Goal: Transaction & Acquisition: Purchase product/service

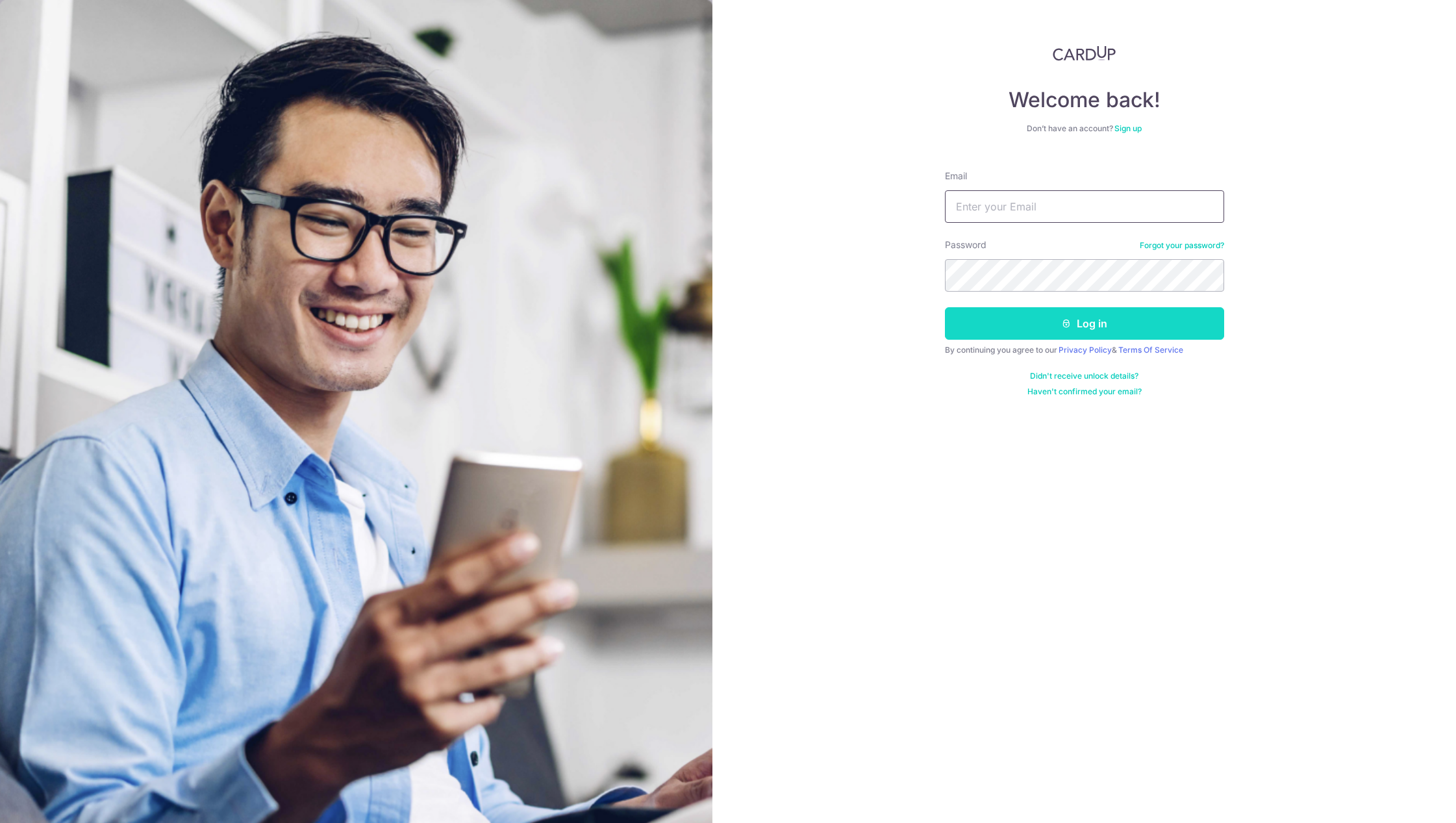
type input "Melvinsee96@gmail.com"
click at [1061, 319] on icon "submit" at bounding box center [1066, 323] width 11 height 11
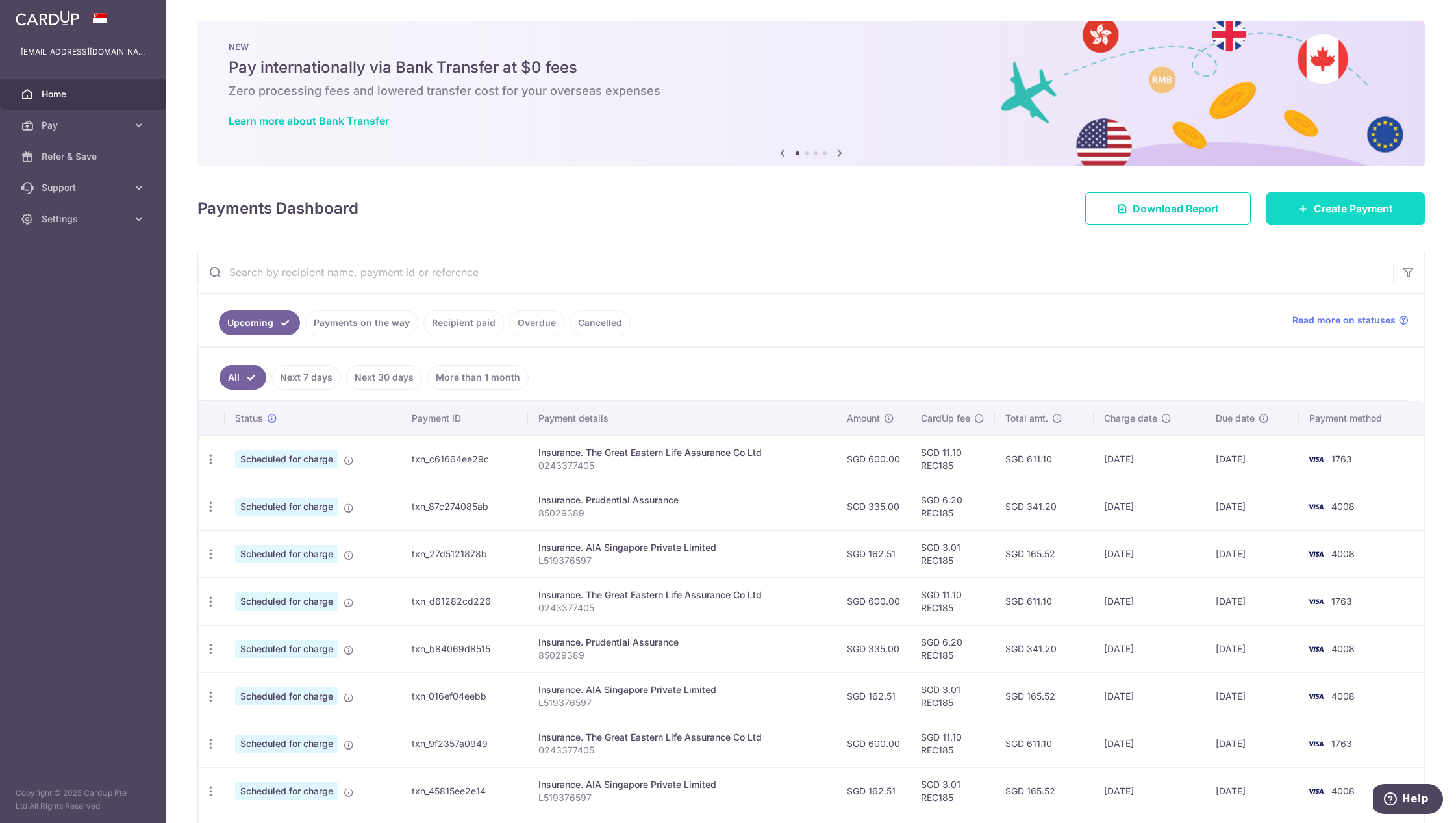
click at [1329, 211] on span "Create Payment" at bounding box center [1353, 209] width 79 height 15
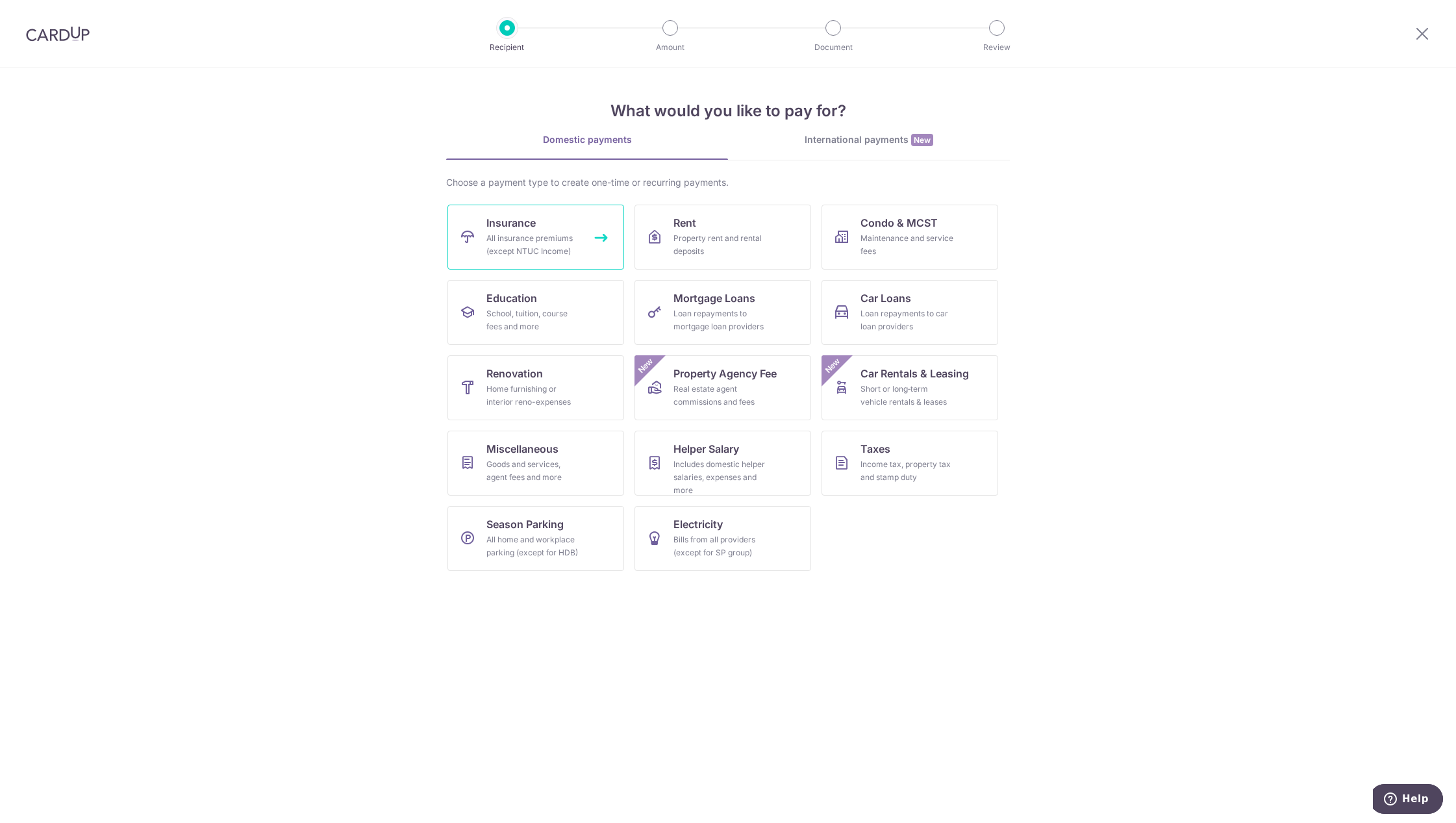
click at [543, 221] on link "Insurance All insurance premiums (except NTUC Income)" at bounding box center [536, 237] width 177 height 65
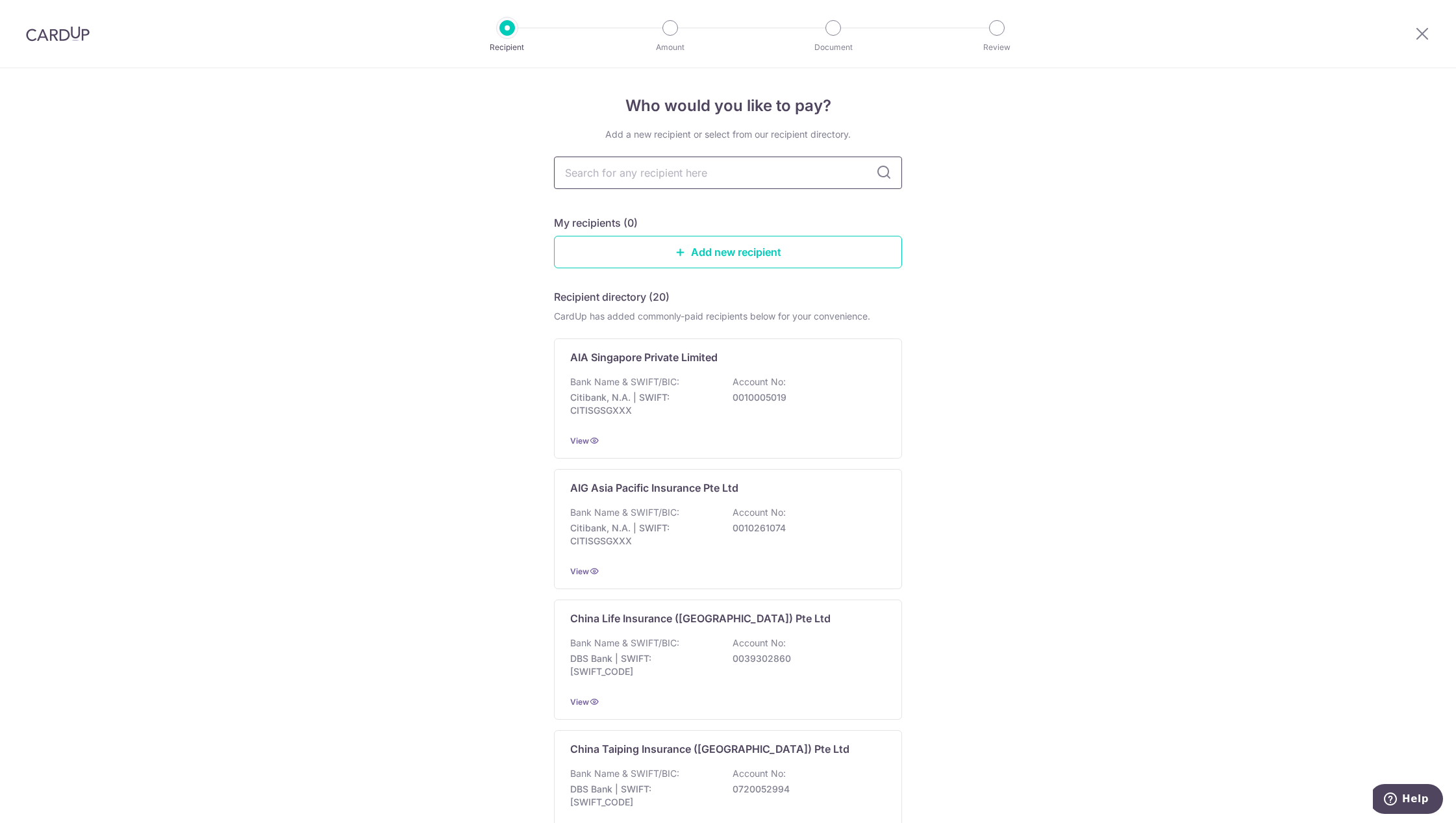
click at [660, 170] on input "text" at bounding box center [728, 173] width 348 height 32
type input "great"
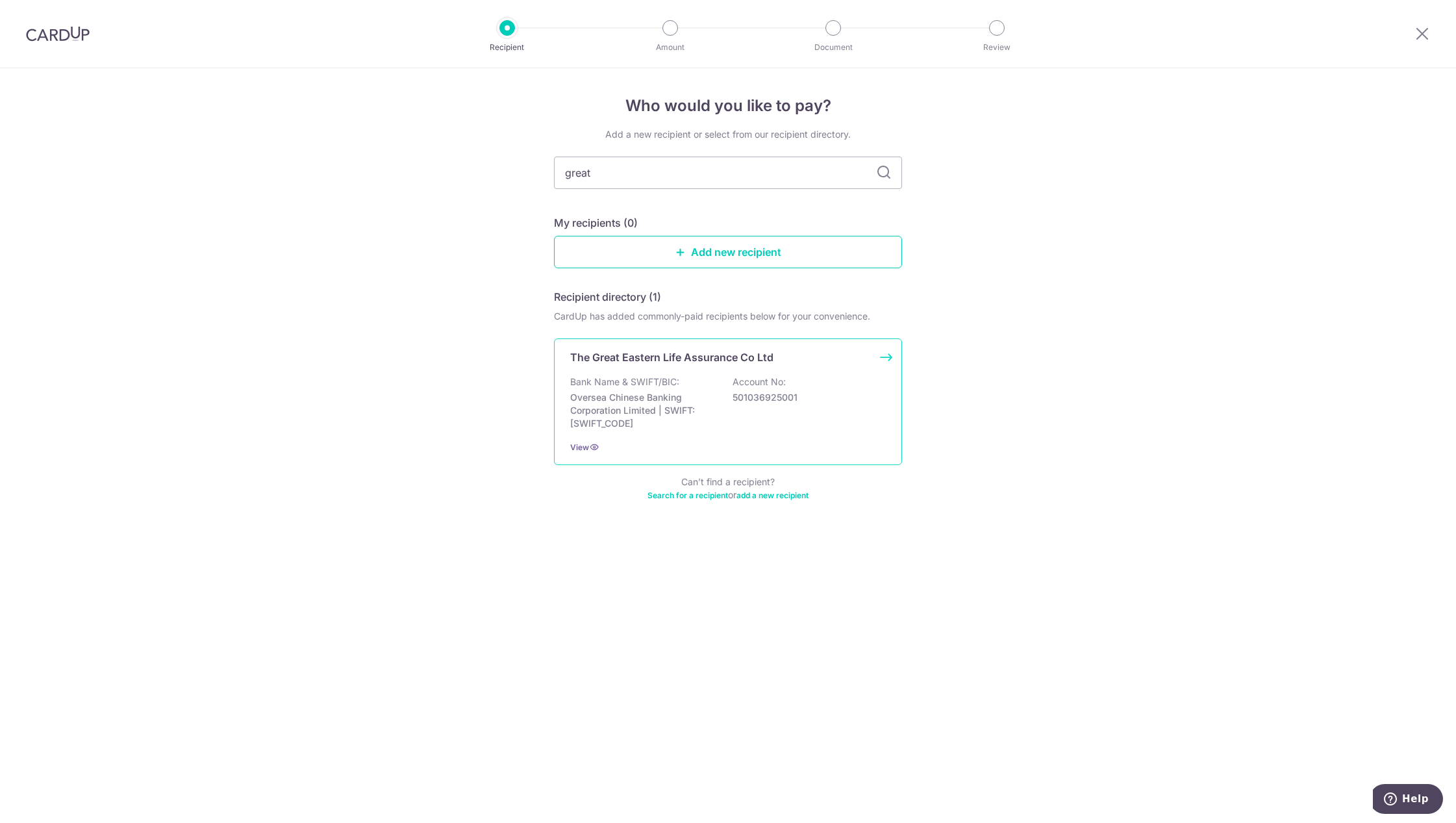
click at [675, 375] on div "The Great Eastern Life Assurance Co Ltd Bank Name & SWIFT/BIC: Oversea Chinese …" at bounding box center [728, 402] width 348 height 126
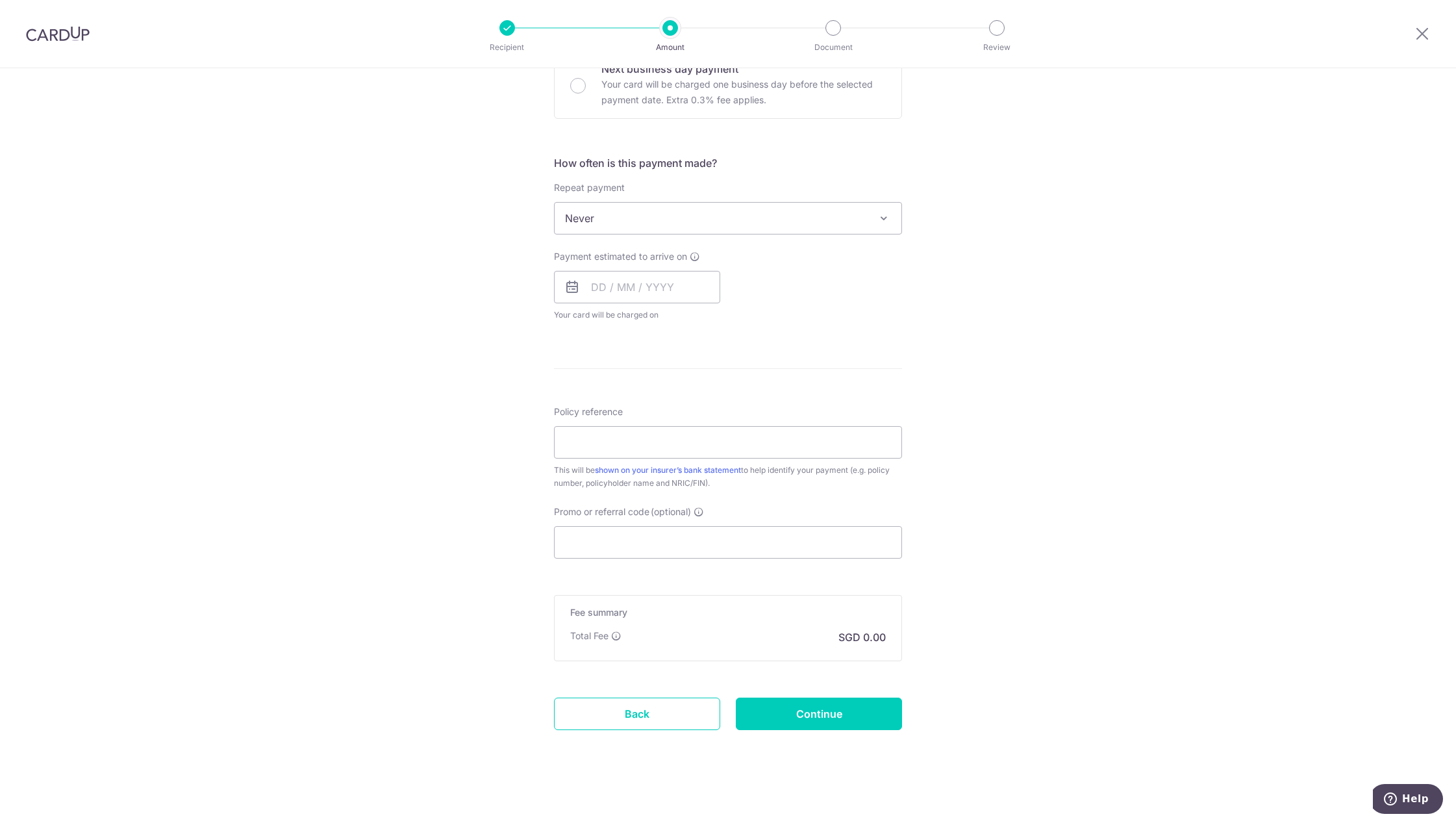
scroll to position [420, 0]
click at [625, 435] on input "Policy reference" at bounding box center [728, 437] width 348 height 32
paste input "423.40"
type input "423.40"
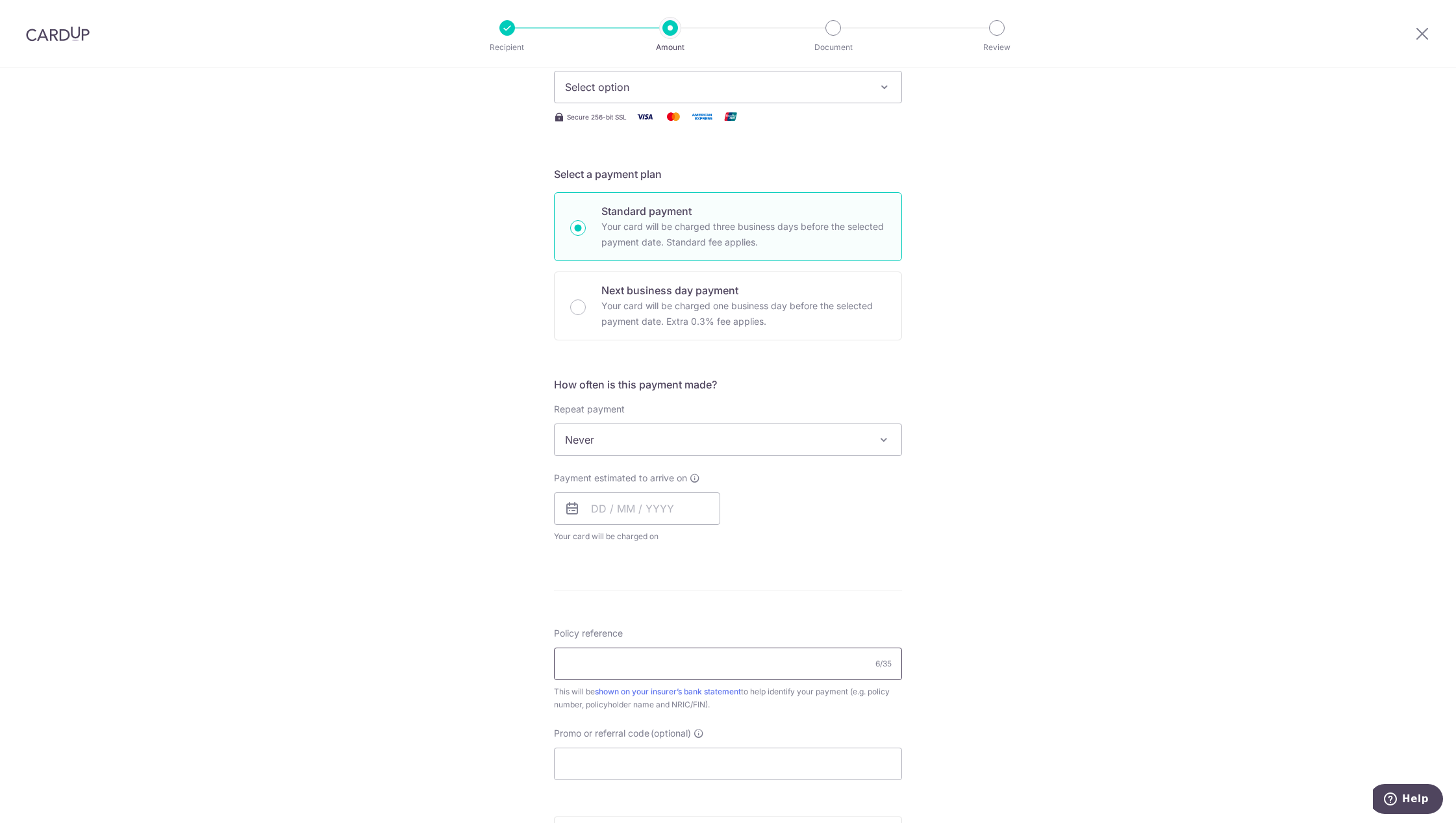
scroll to position [0, 0]
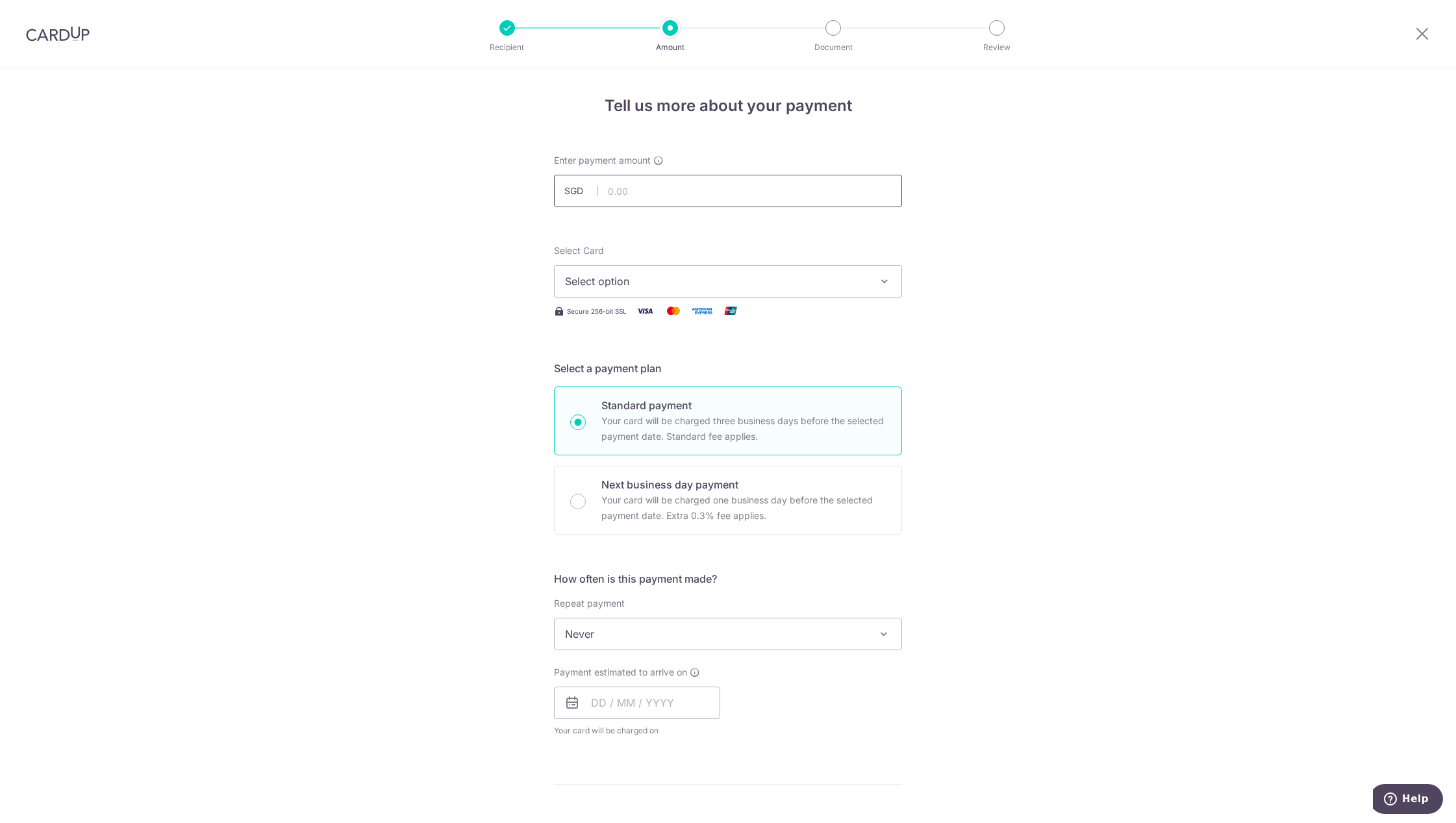
click at [663, 195] on input "text" at bounding box center [728, 191] width 348 height 32
paste input "423.40"
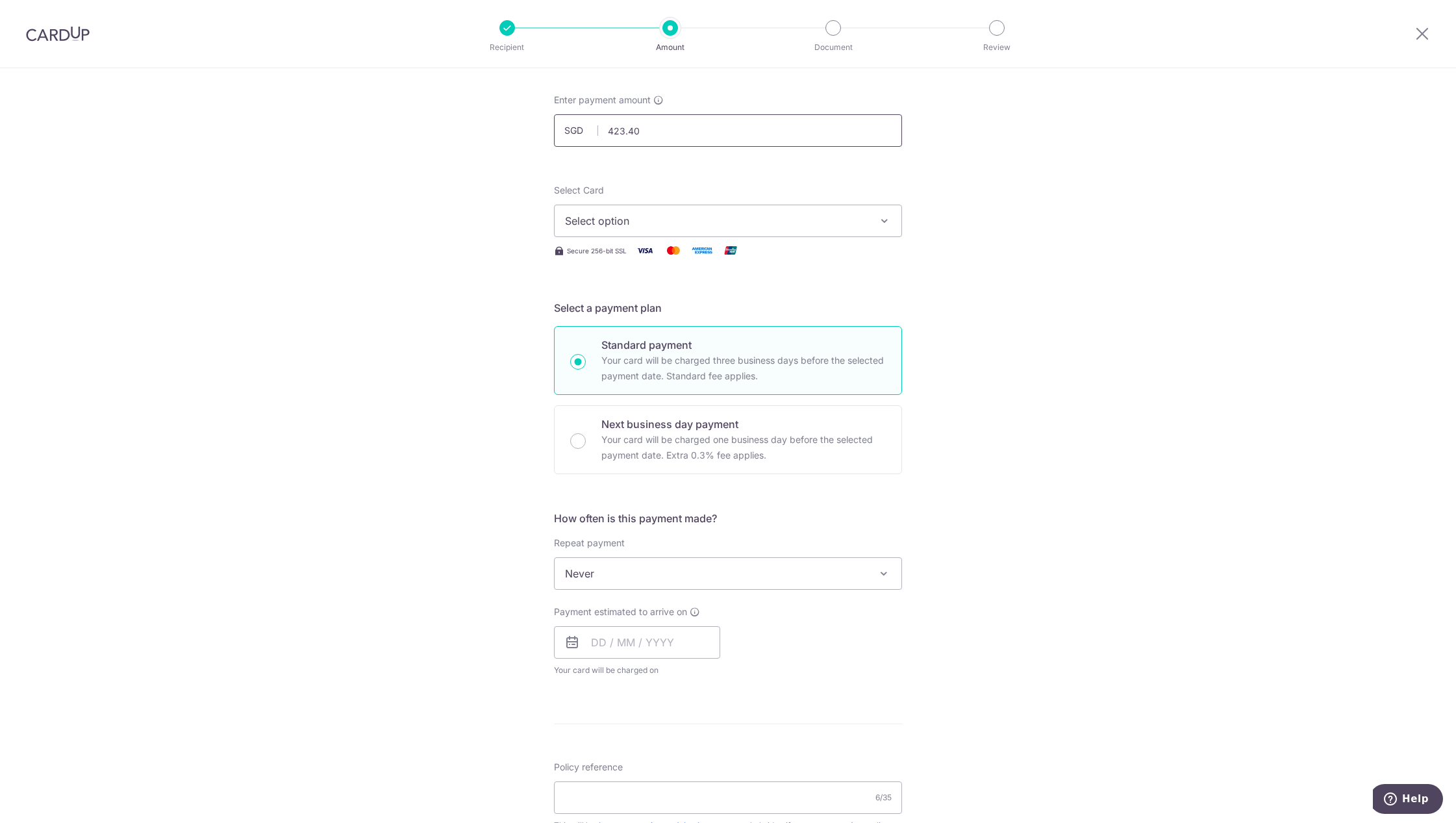
scroll to position [130, 0]
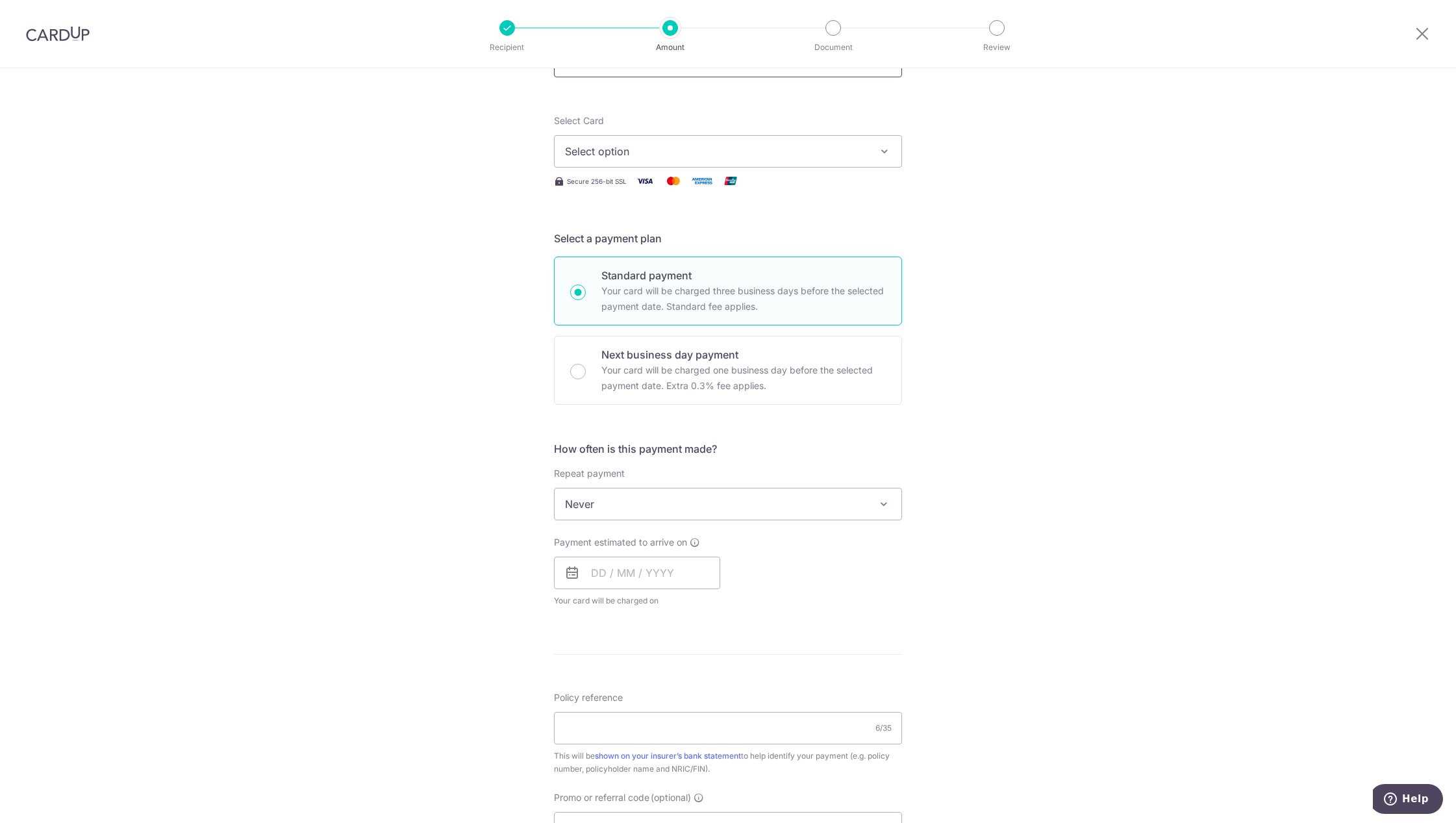
type input "423.40"
click at [1085, 536] on div "Tell us more about your payment Enter payment amount SGD 423.40 423.40 Select C…" at bounding box center [728, 525] width 1456 height 1175
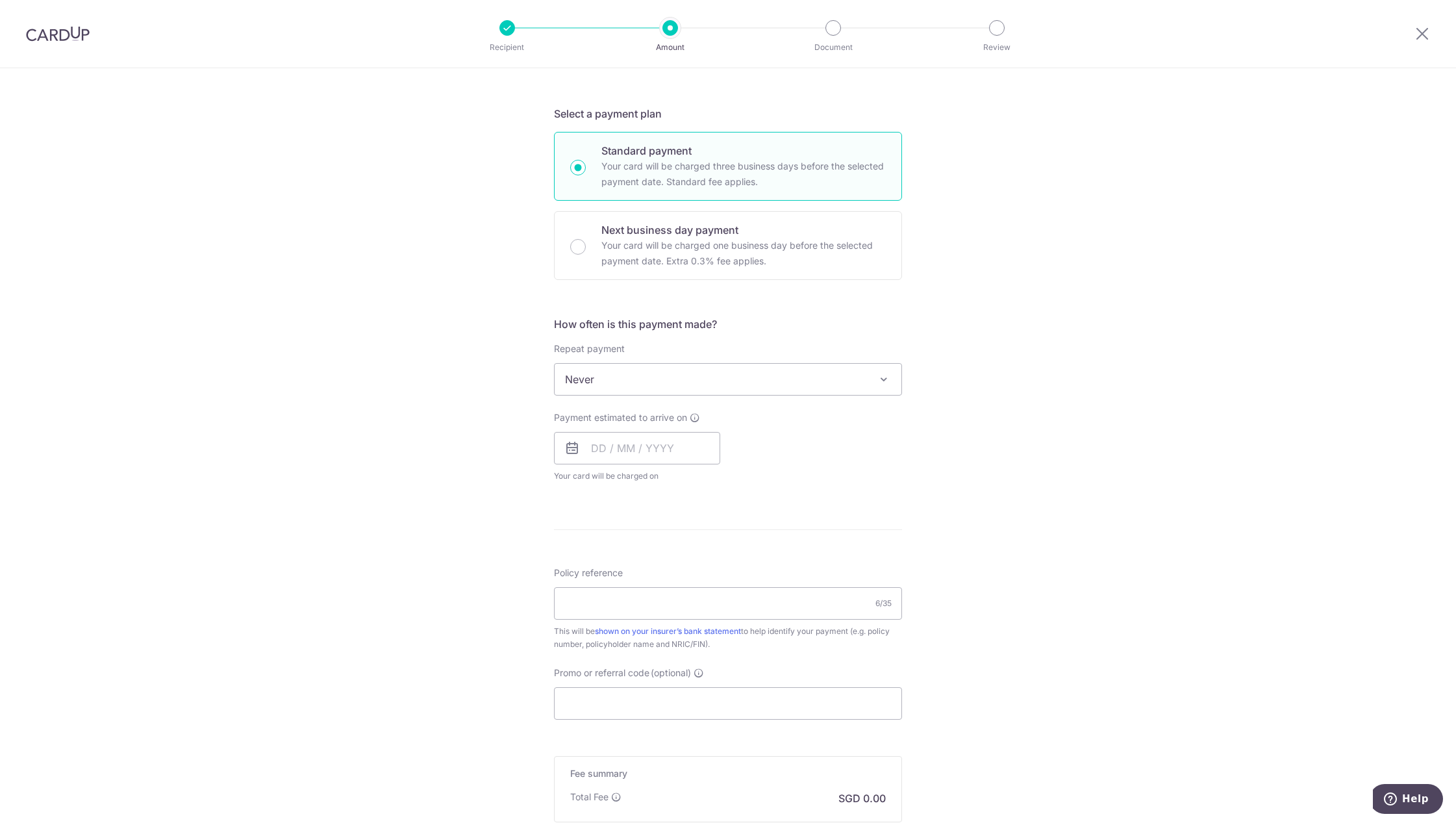
scroll to position [390, 0]
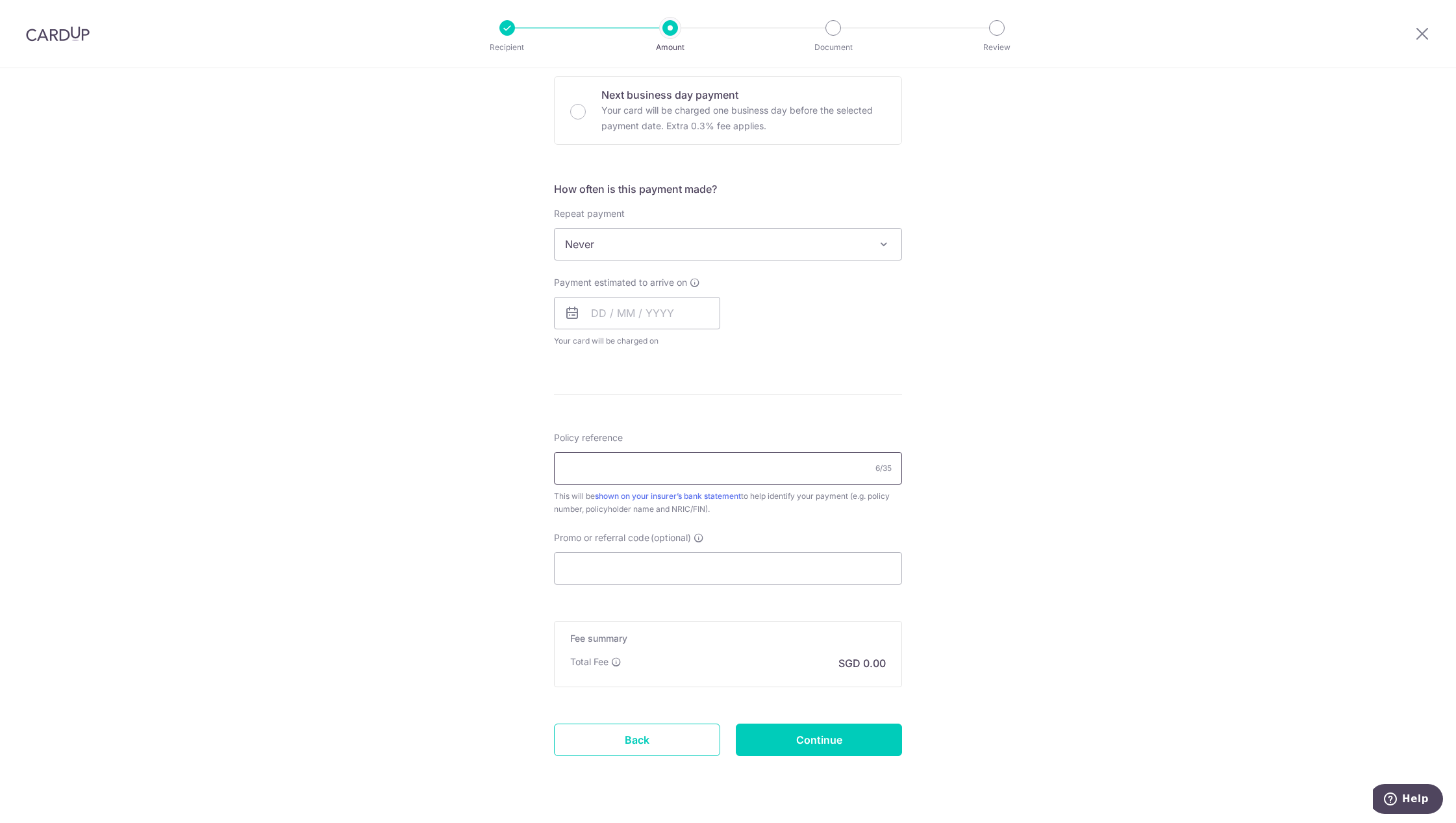
click at [632, 458] on input "Policy reference" at bounding box center [728, 468] width 348 height 32
paste input "0254643097"
type input "0254643097"
click at [603, 571] on input "Promo or referral code (optional)" at bounding box center [728, 568] width 348 height 32
click at [641, 563] on input "Promo or referral code (optional)" at bounding box center [728, 568] width 348 height 32
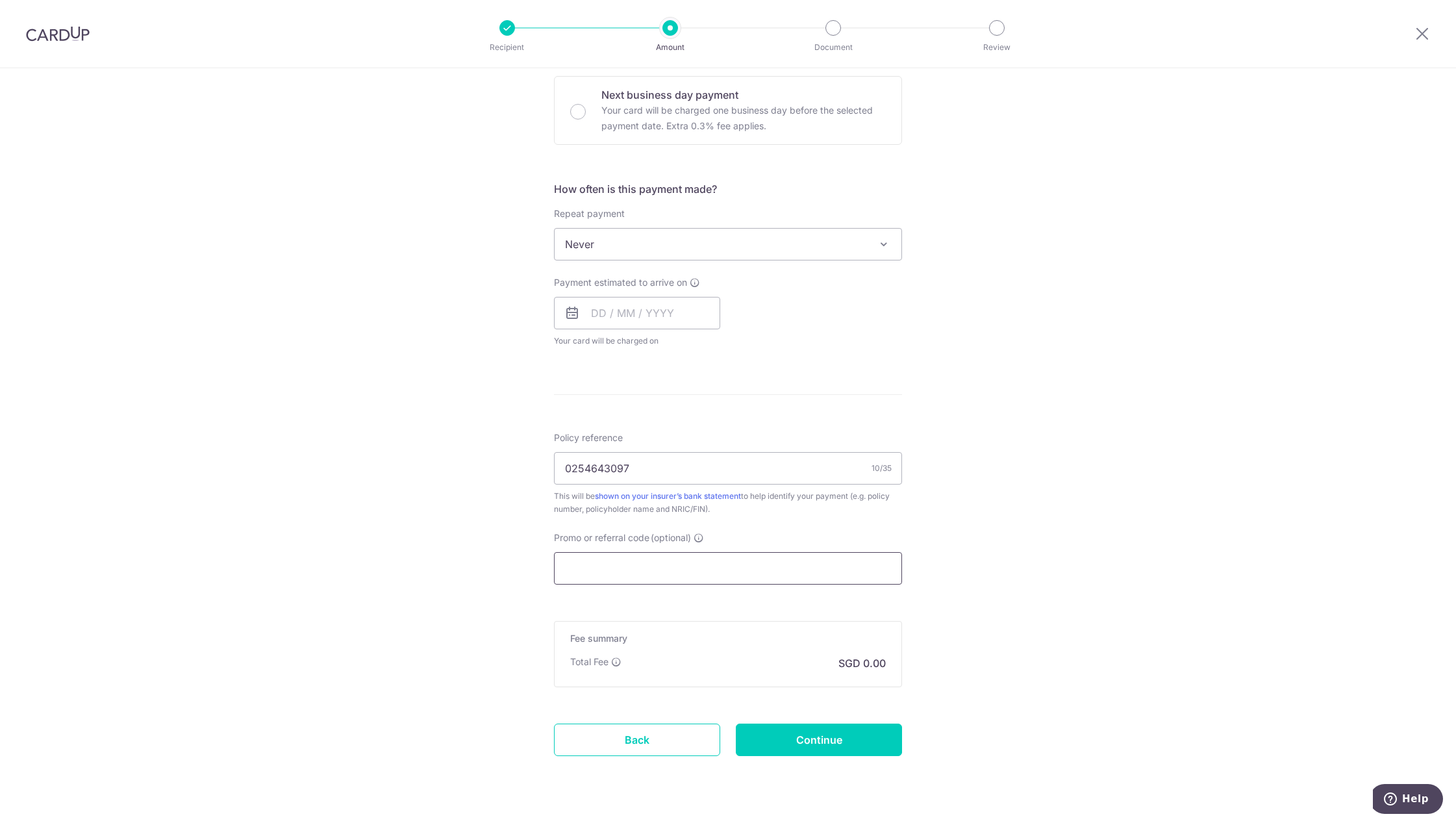
paste input "OCBC90N155"
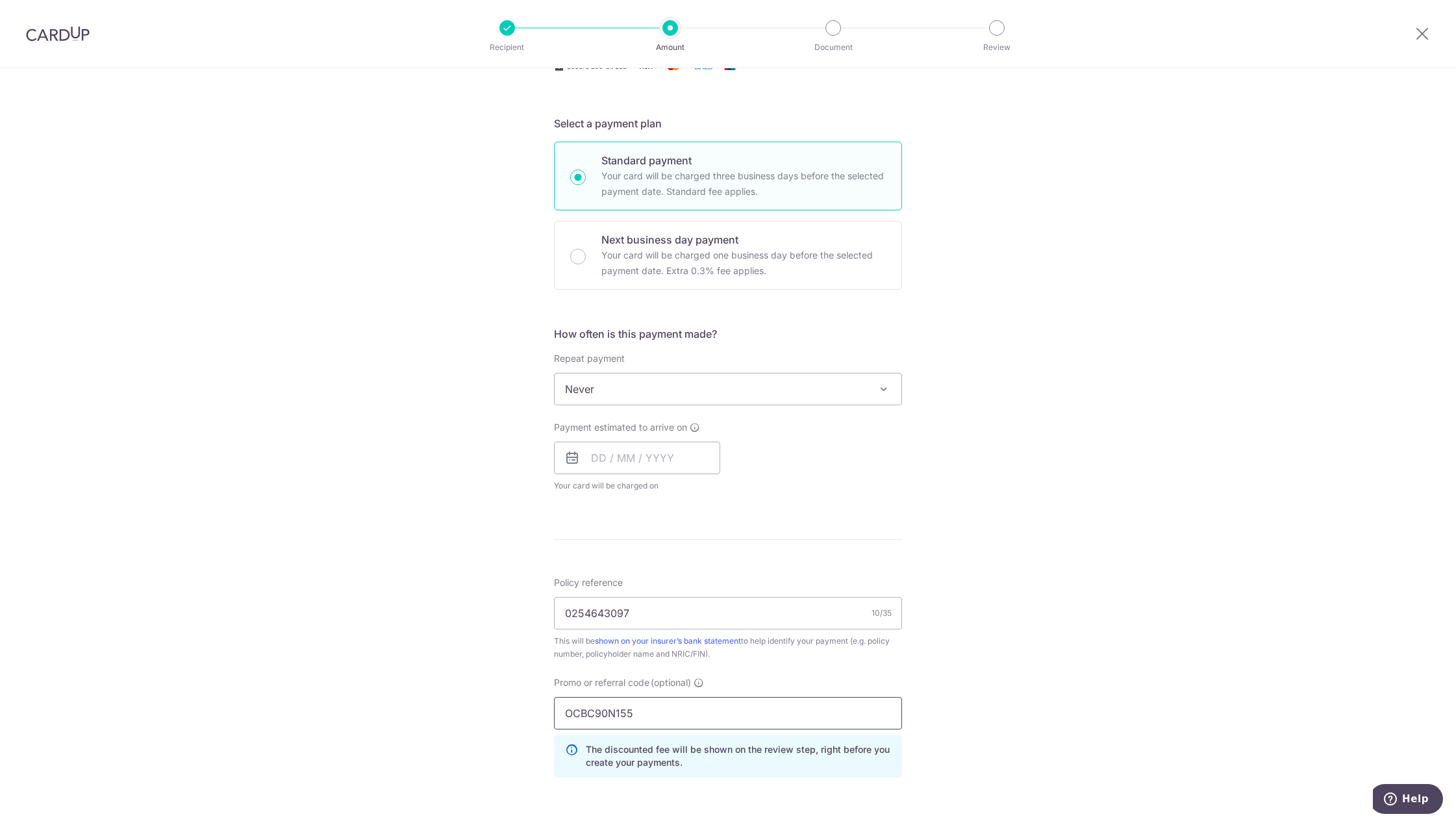
scroll to position [0, 0]
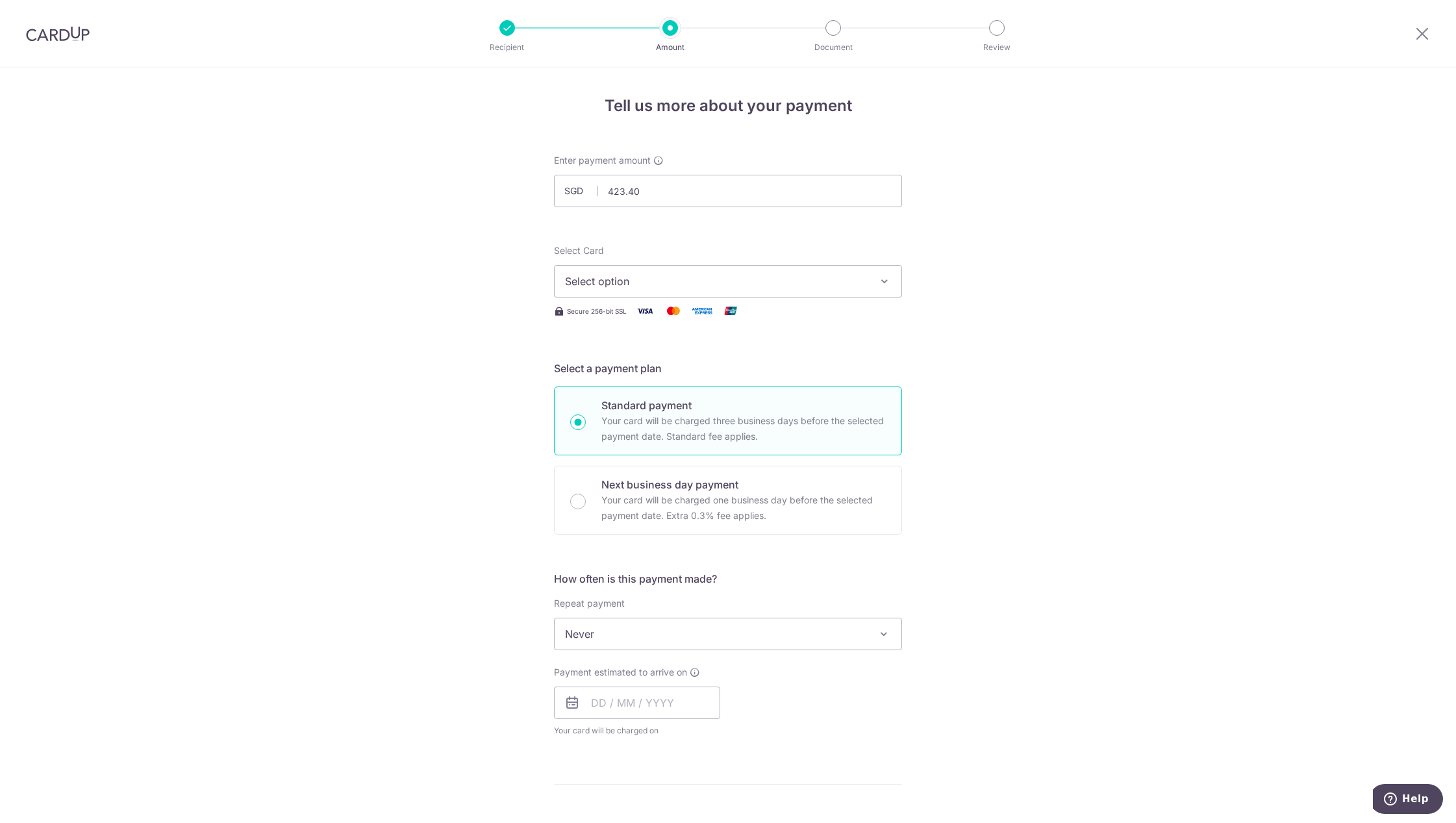
type input "OCBC90N155"
click at [672, 277] on span "Select option" at bounding box center [716, 281] width 303 height 15
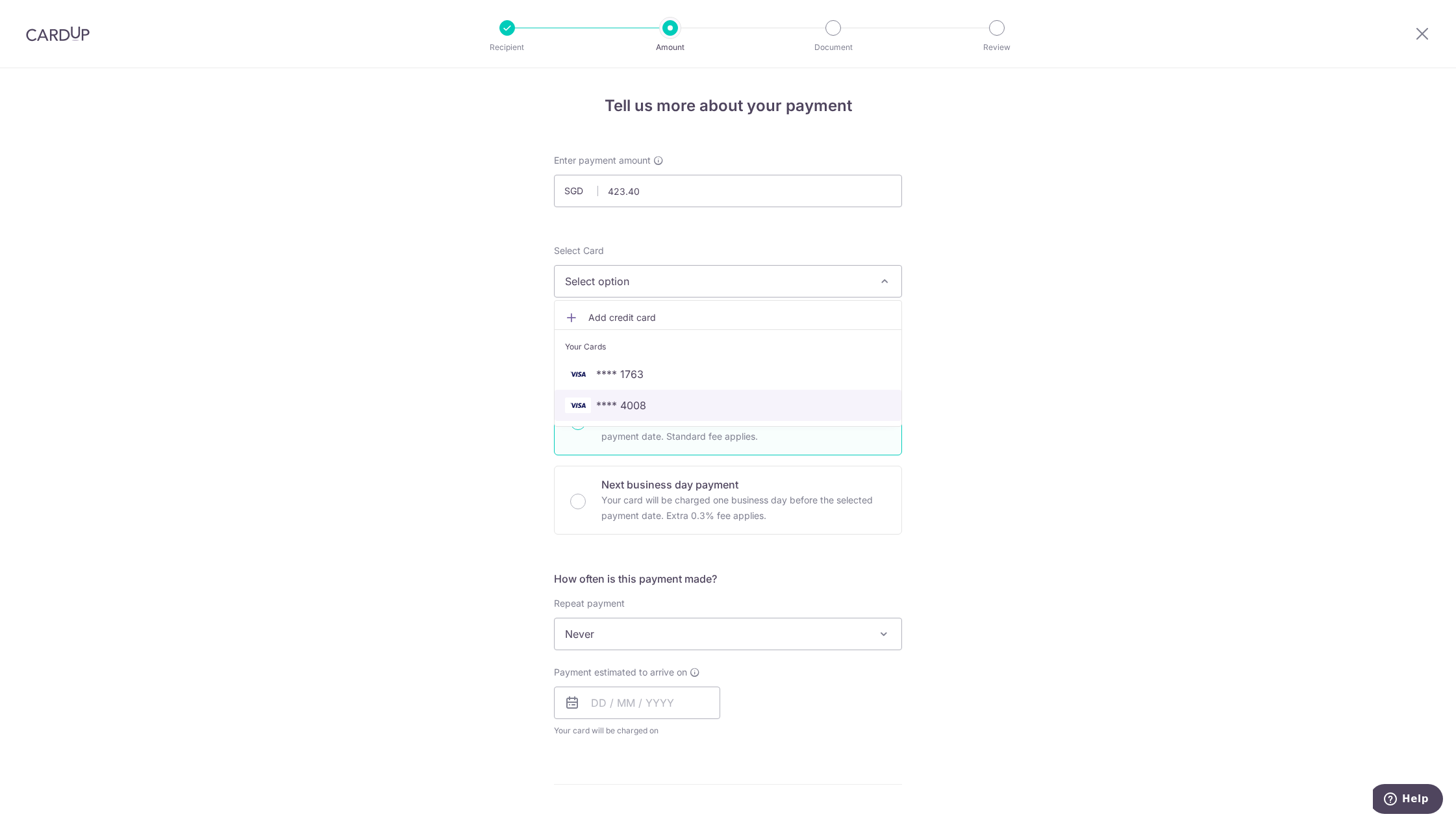
click at [619, 411] on span "**** 4008" at bounding box center [621, 405] width 50 height 15
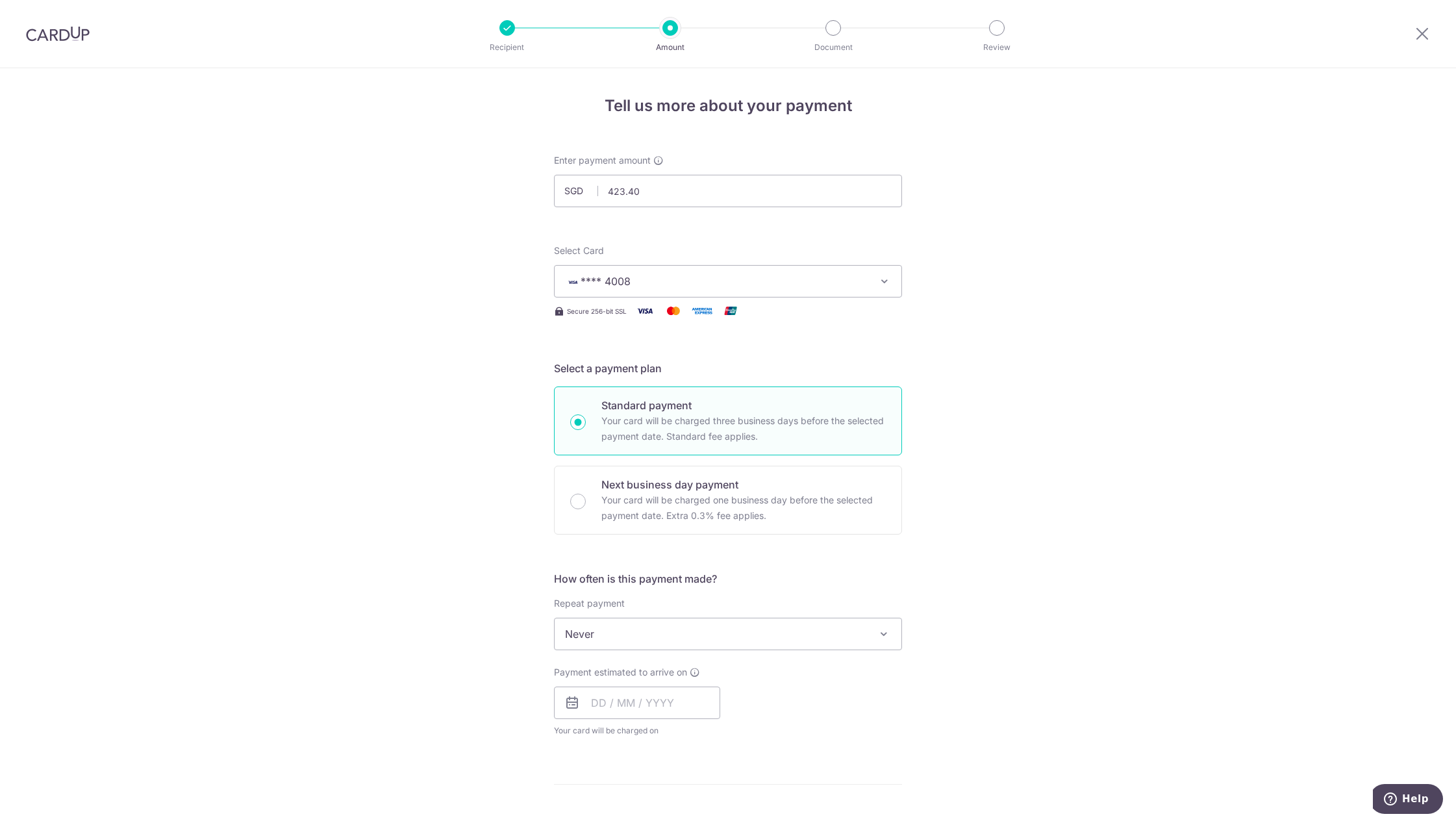
click at [972, 419] on div "Tell us more about your payment Enter payment amount SGD 423.40 423.40 Select C…" at bounding box center [728, 685] width 1456 height 1234
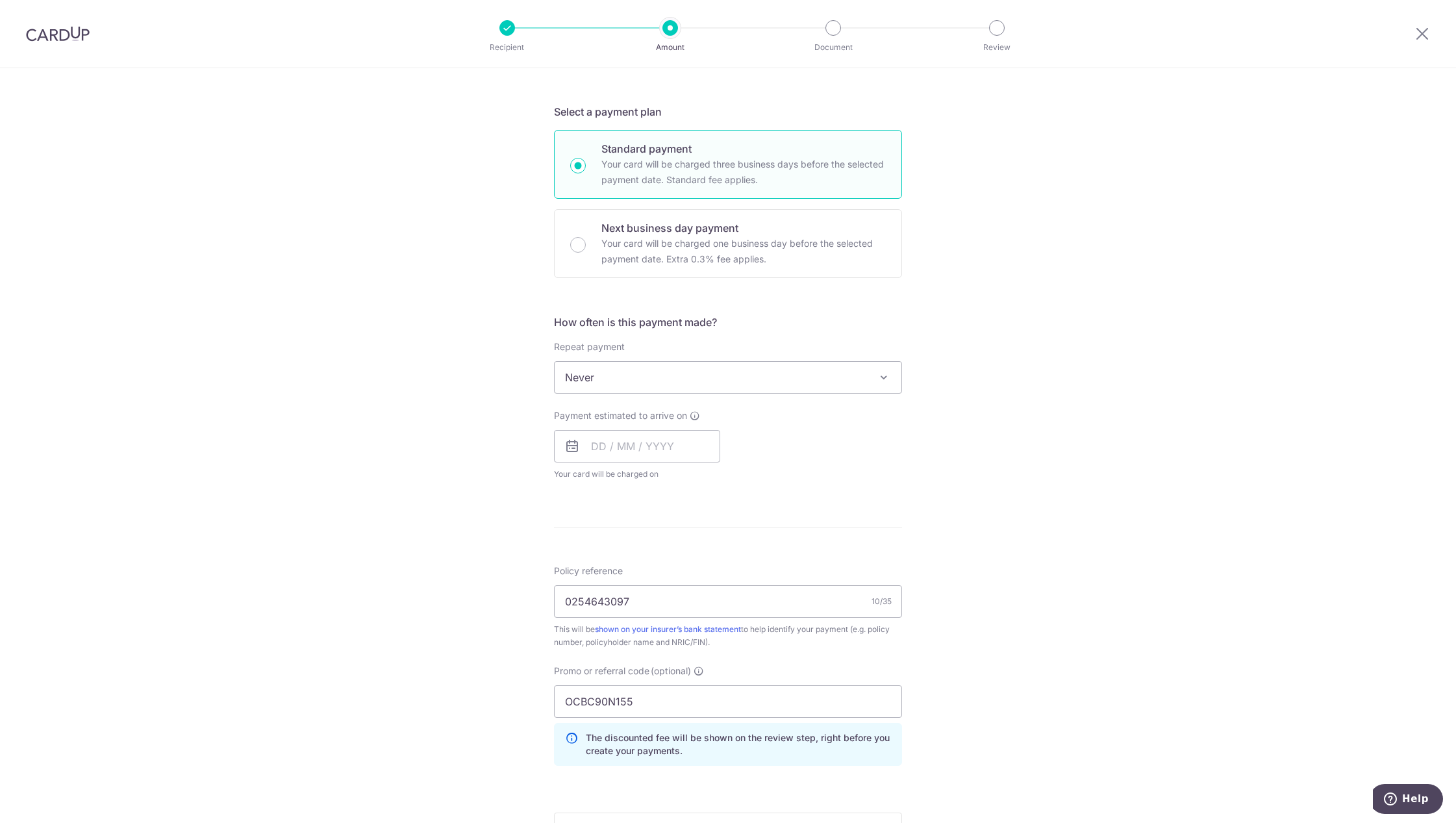
scroll to position [260, 0]
click at [697, 369] on span "Never" at bounding box center [728, 374] width 347 height 31
click at [629, 444] on input "text" at bounding box center [637, 443] width 166 height 32
click at [950, 487] on div "Tell us more about your payment Enter payment amount SGD 423.40 423.40 Select C…" at bounding box center [728, 425] width 1456 height 1234
click at [670, 442] on input "text" at bounding box center [637, 443] width 166 height 32
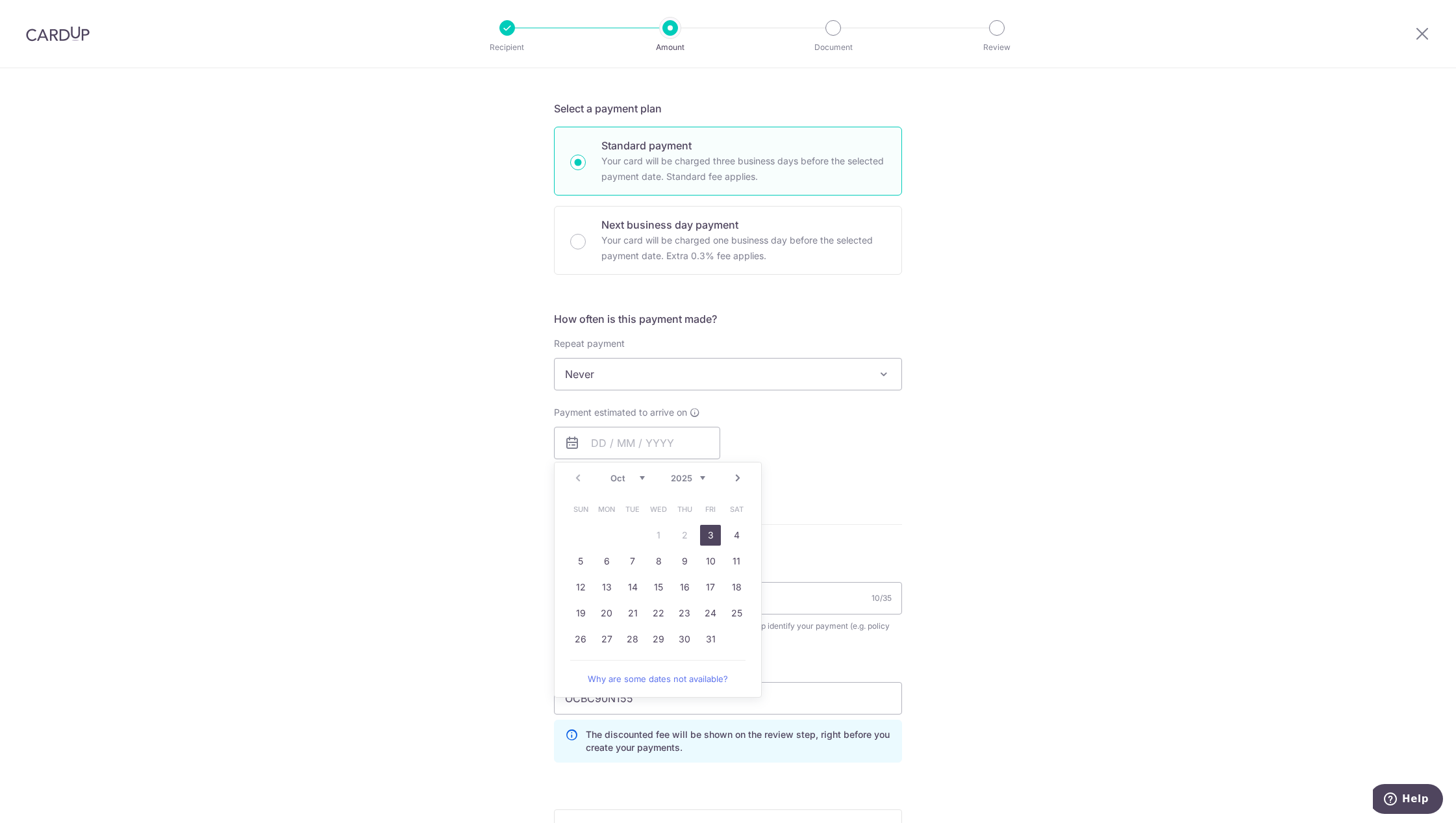
click at [708, 534] on link "3" at bounding box center [710, 535] width 21 height 21
type input "[DATE]"
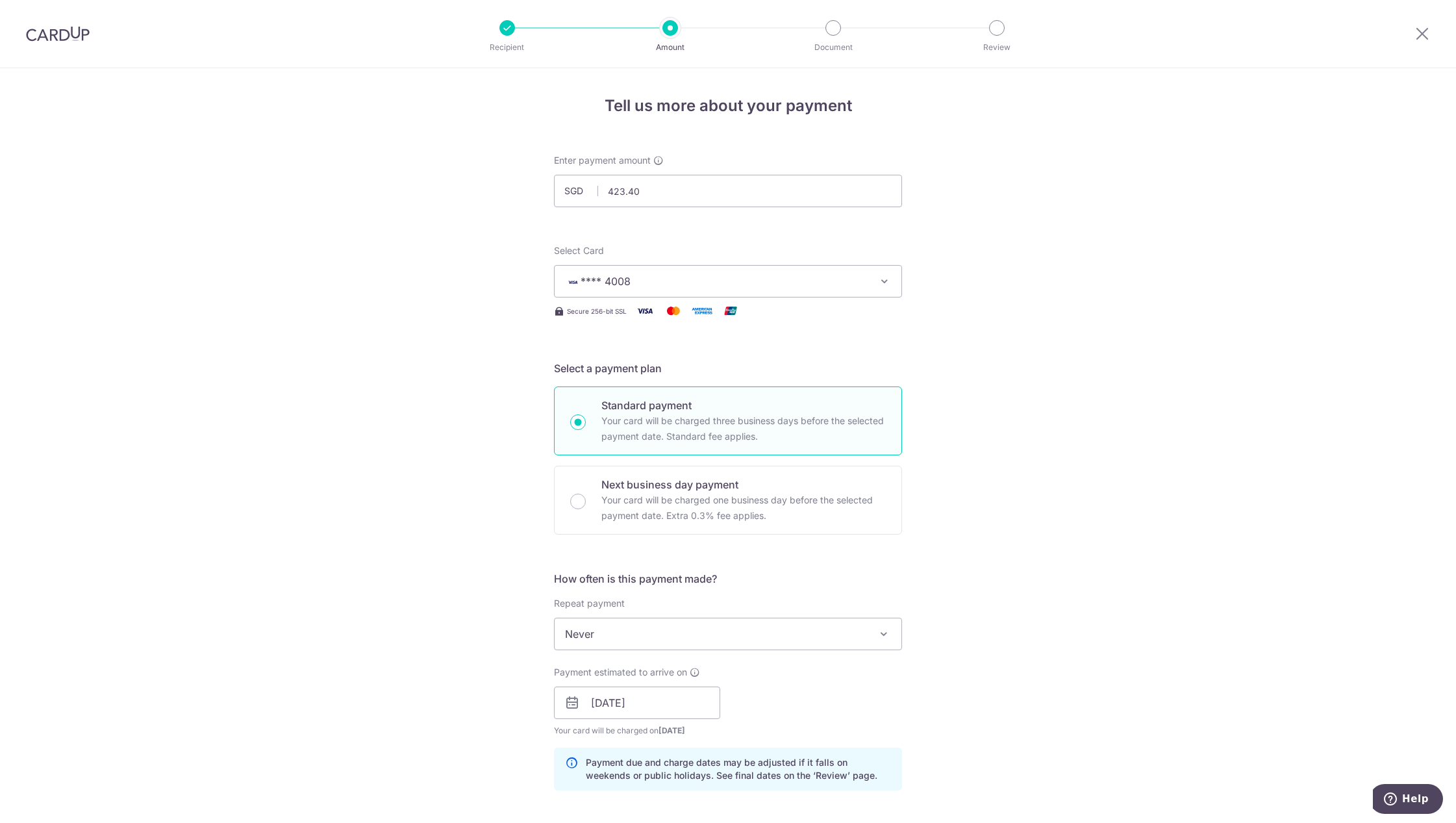
scroll to position [532, 0]
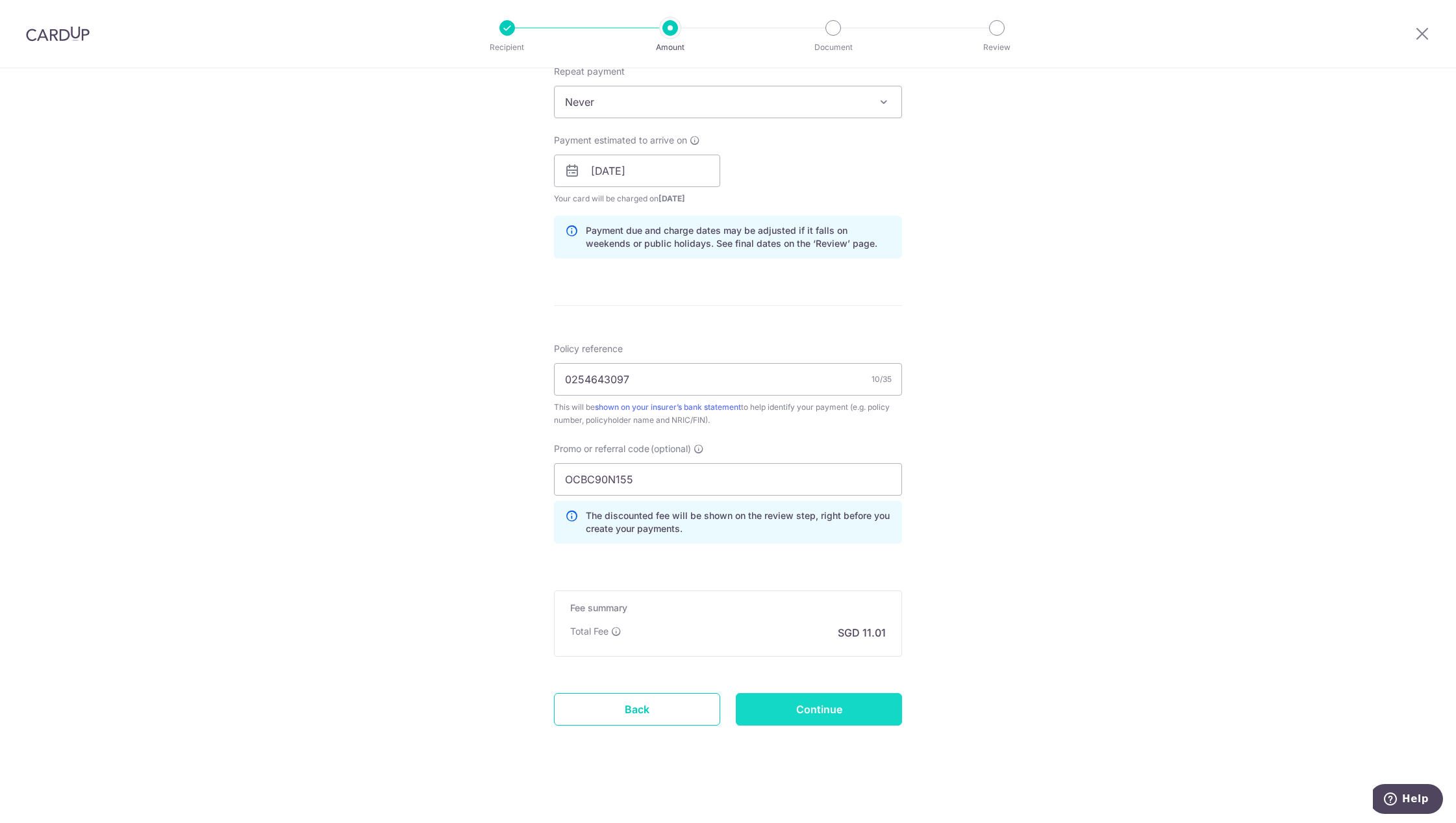
click at [829, 709] on input "Continue" at bounding box center [819, 709] width 166 height 32
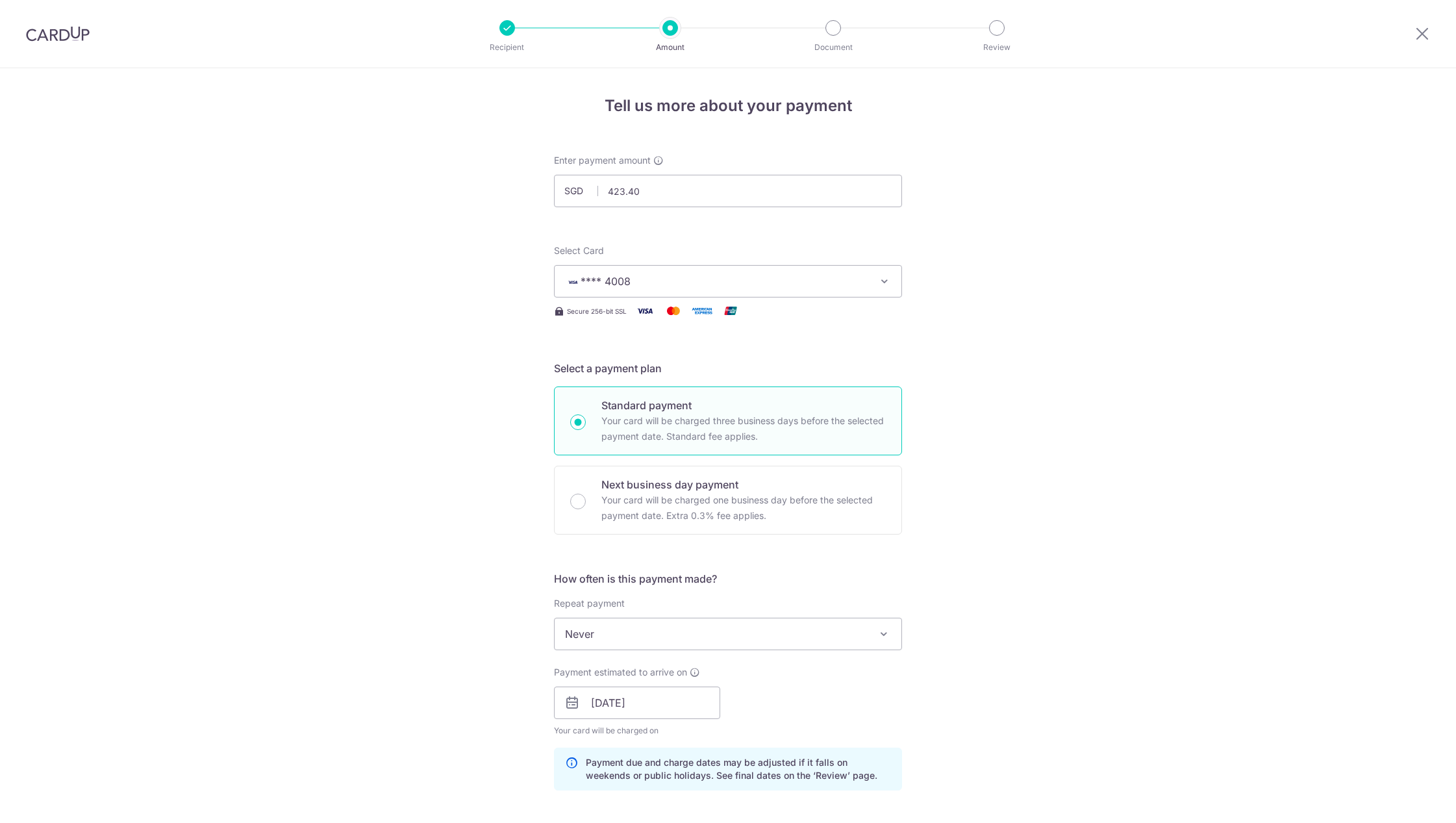
scroll to position [550, 0]
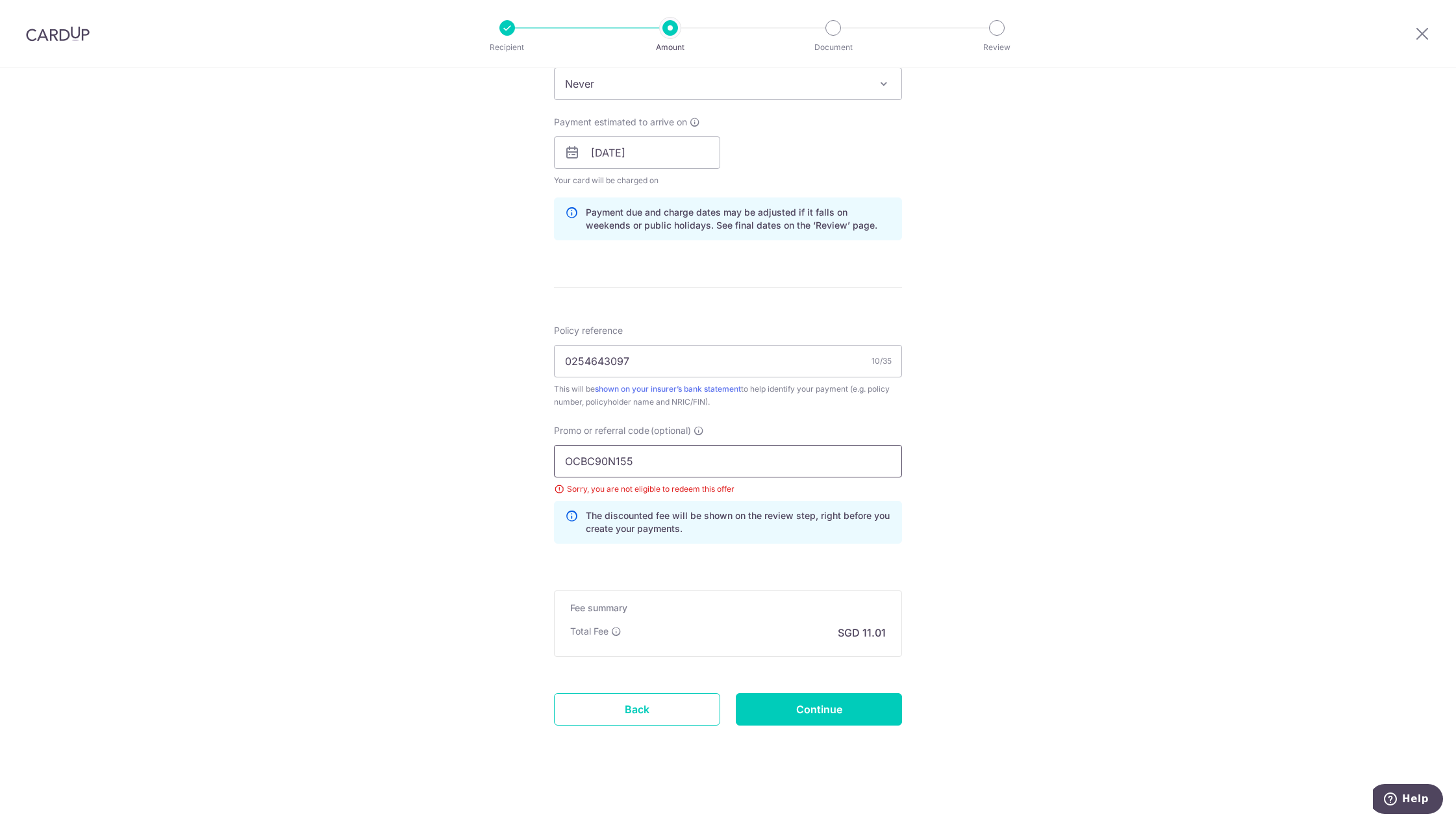
click at [667, 459] on input "OCBC90N155" at bounding box center [728, 461] width 348 height 32
drag, startPoint x: 557, startPoint y: 456, endPoint x: 469, endPoint y: 448, distance: 88.4
click at [461, 447] on div "Tell us more about your payment Enter payment amount SGD 423.40 423.40 Select C…" at bounding box center [728, 171] width 1456 height 1305
type input "rec185"
click button "Add Card" at bounding box center [0, 0] width 0 height 0
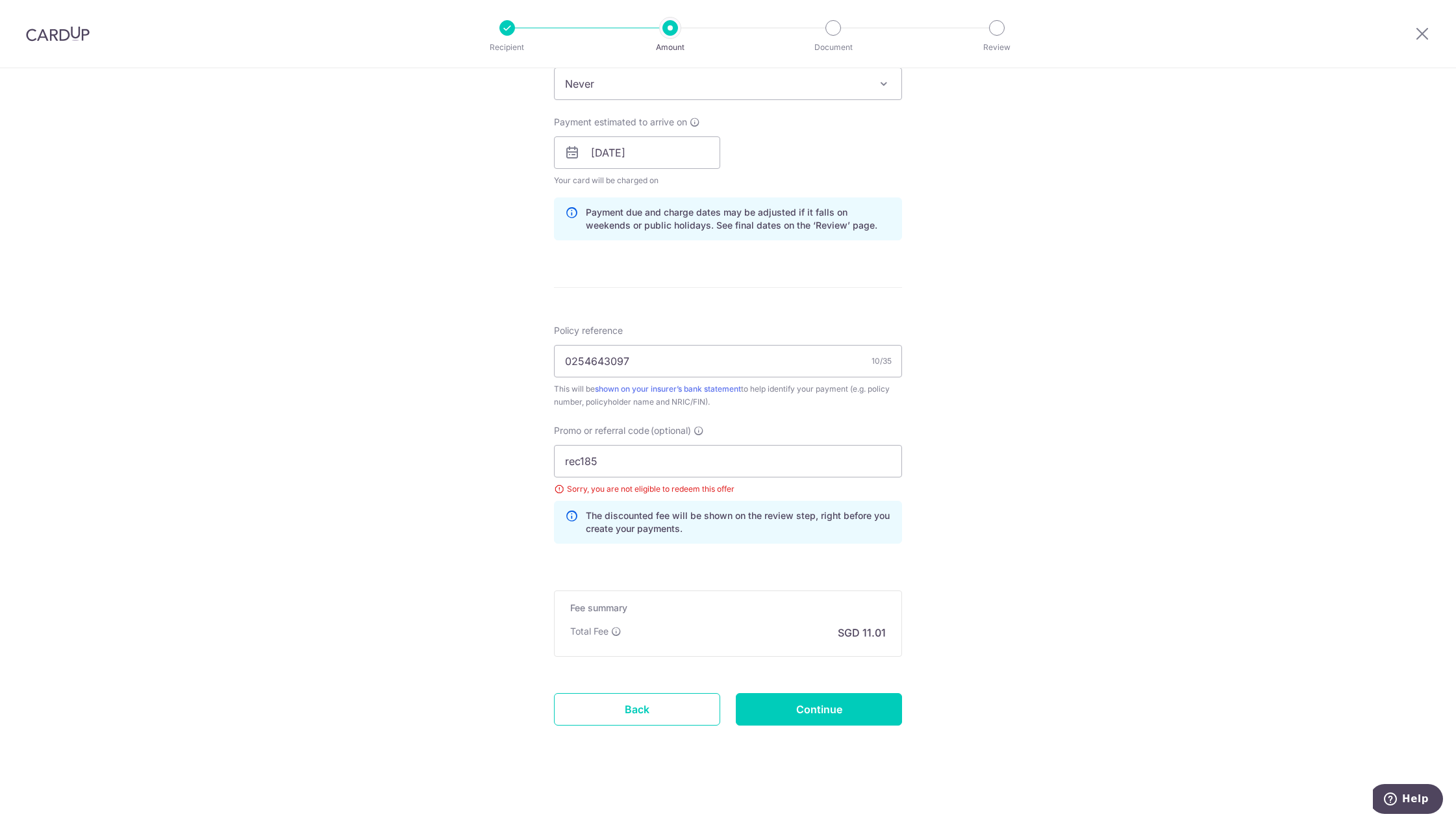
click at [1038, 305] on div "Tell us more about your payment Enter payment amount SGD 423.40 423.40 Select C…" at bounding box center [728, 171] width 1456 height 1305
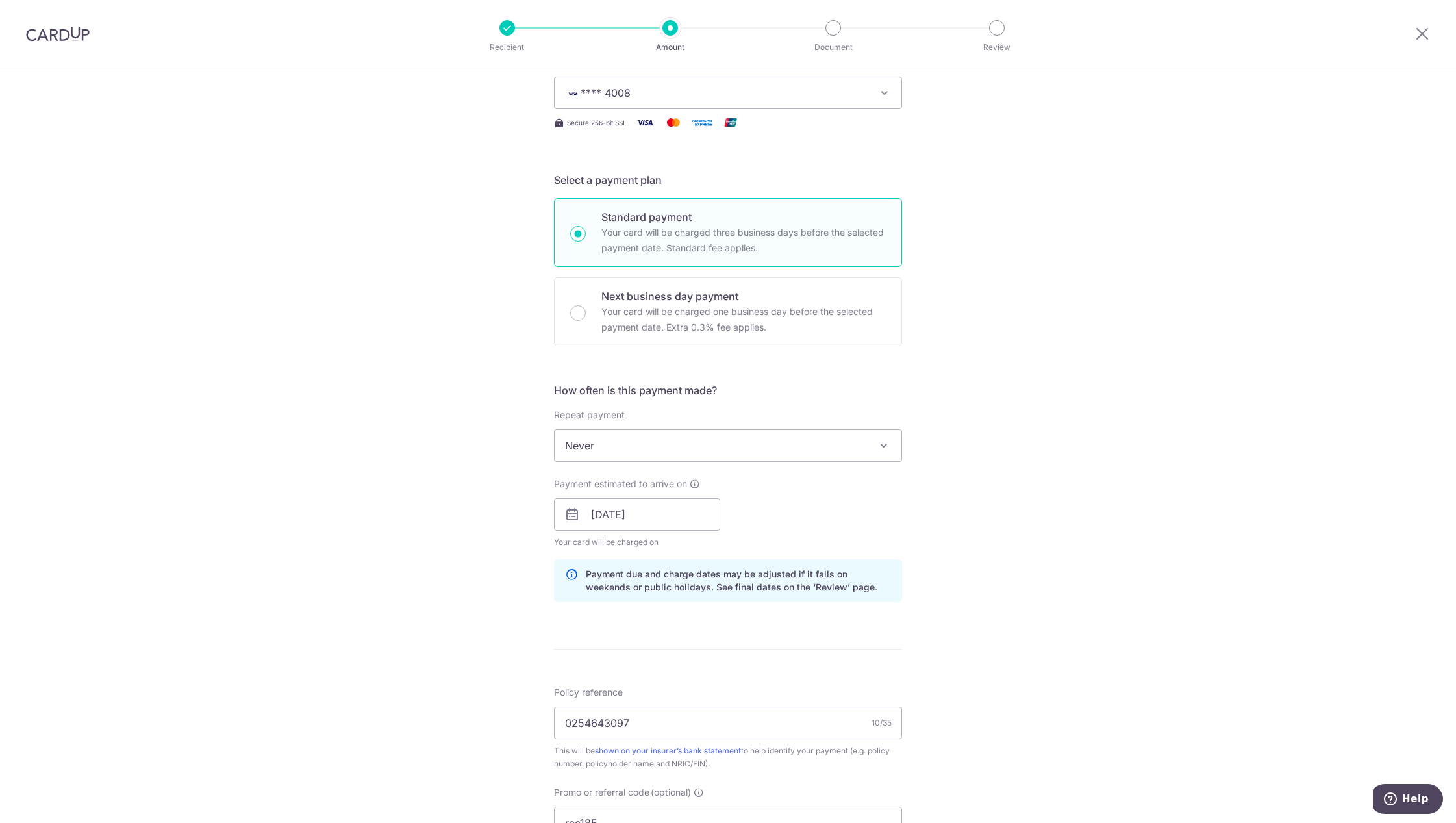
scroll to position [160, 0]
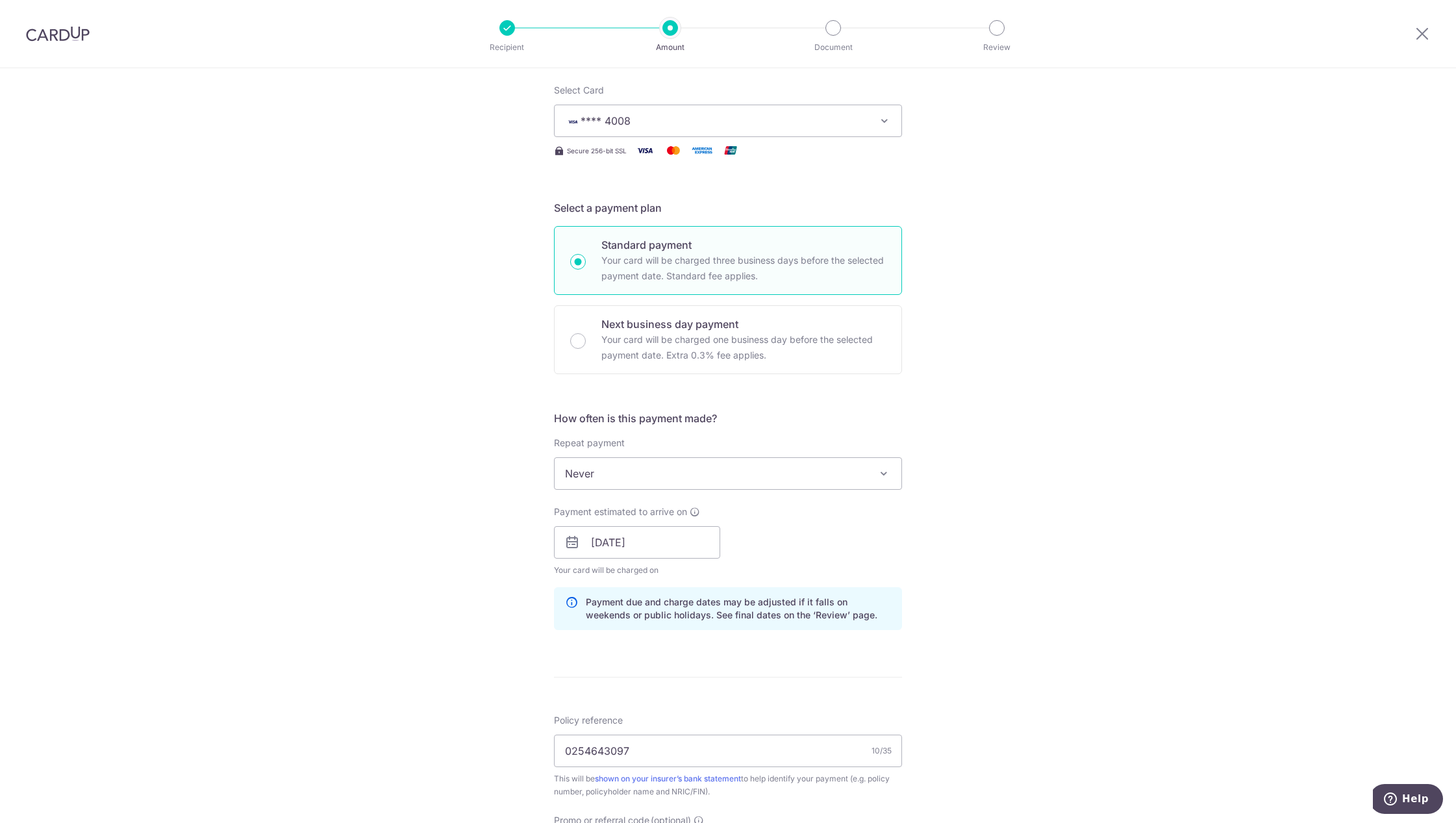
click at [703, 474] on span "Never" at bounding box center [728, 473] width 347 height 31
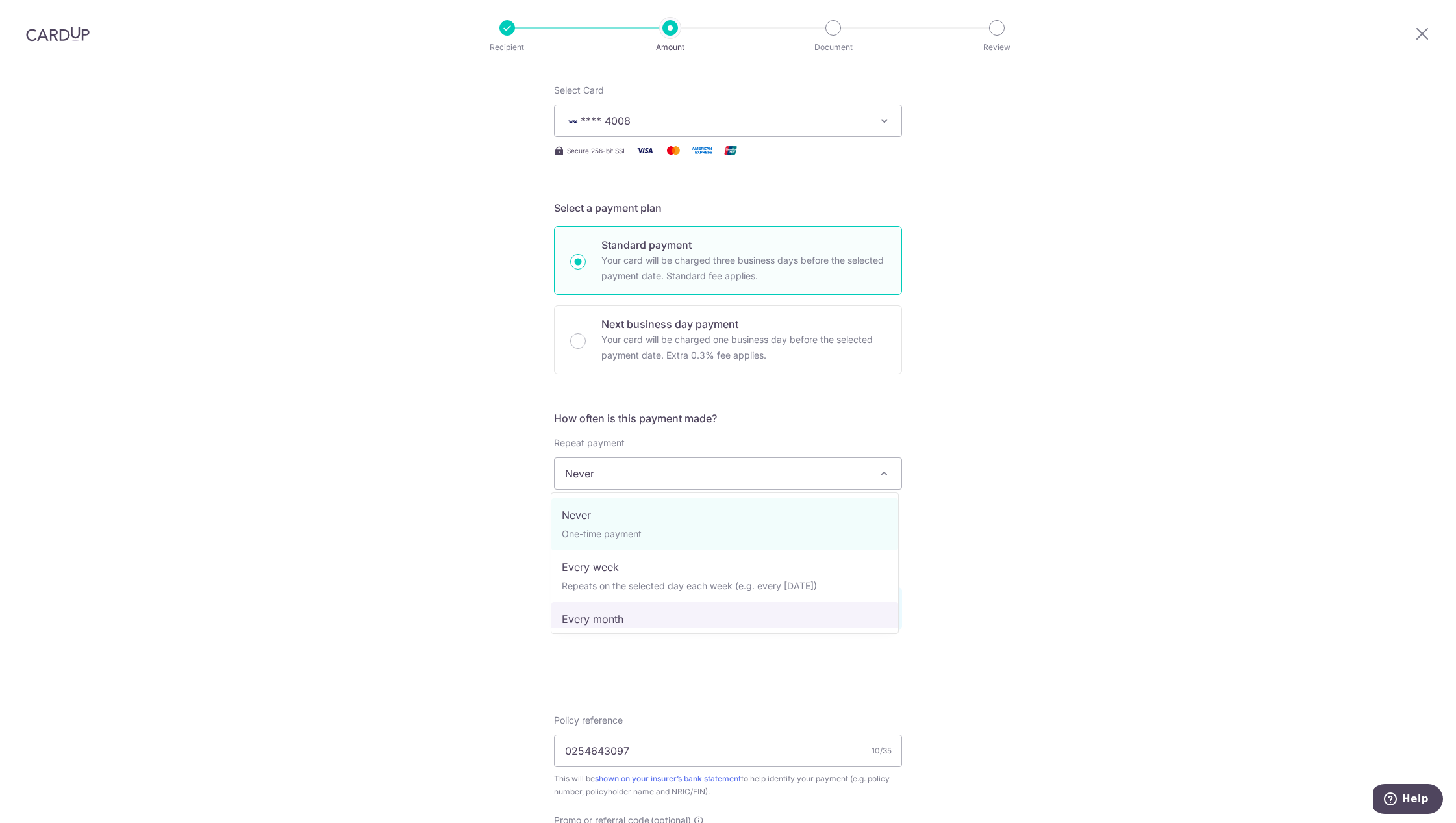
select select "3"
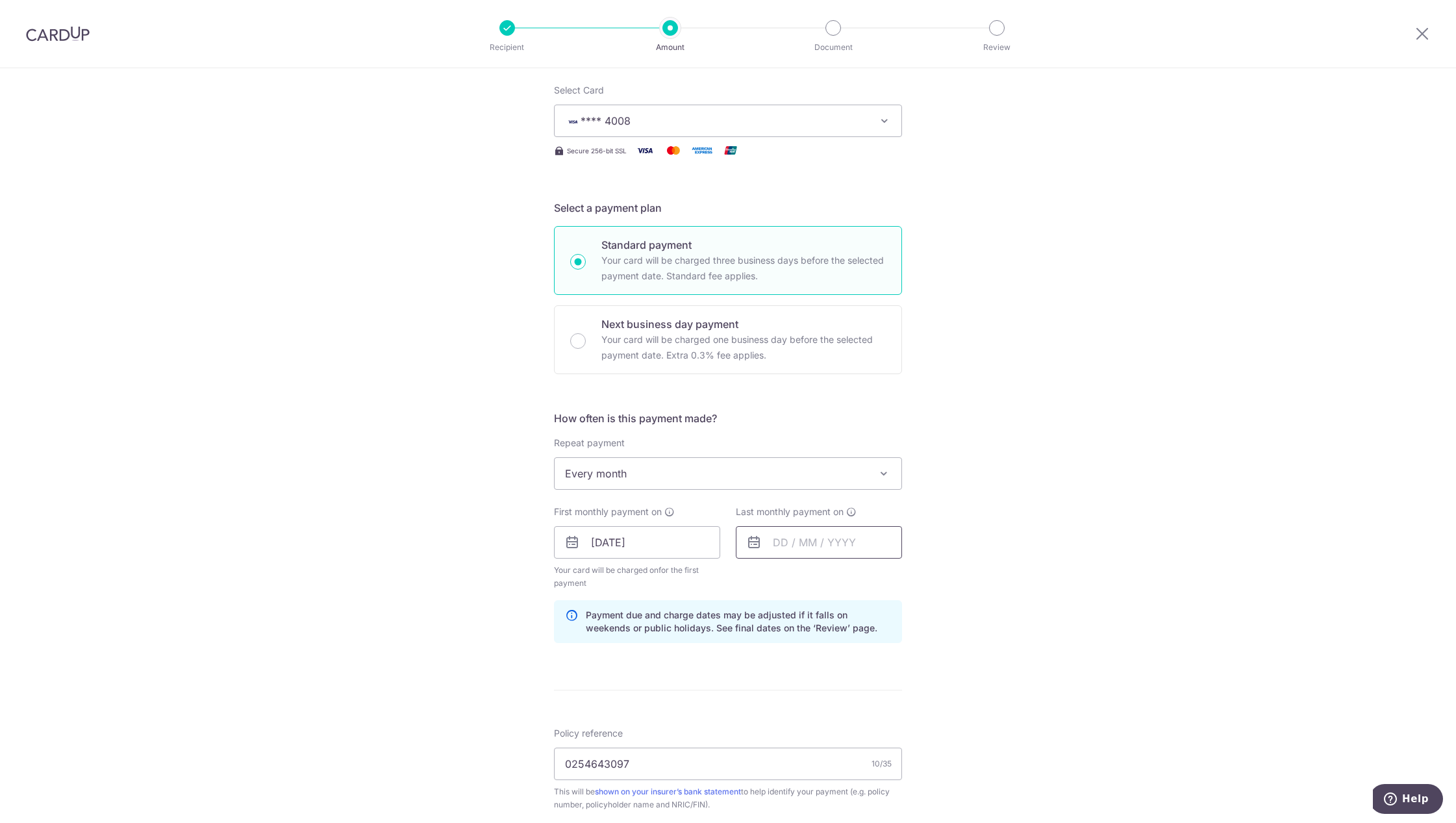
click at [841, 541] on input "text" at bounding box center [819, 542] width 166 height 32
click at [892, 638] on link "3" at bounding box center [892, 635] width 21 height 21
type input "[DATE]"
click at [1065, 585] on div "Tell us more about your payment Enter payment amount SGD 423.40 423.40 Select C…" at bounding box center [728, 567] width 1456 height 1318
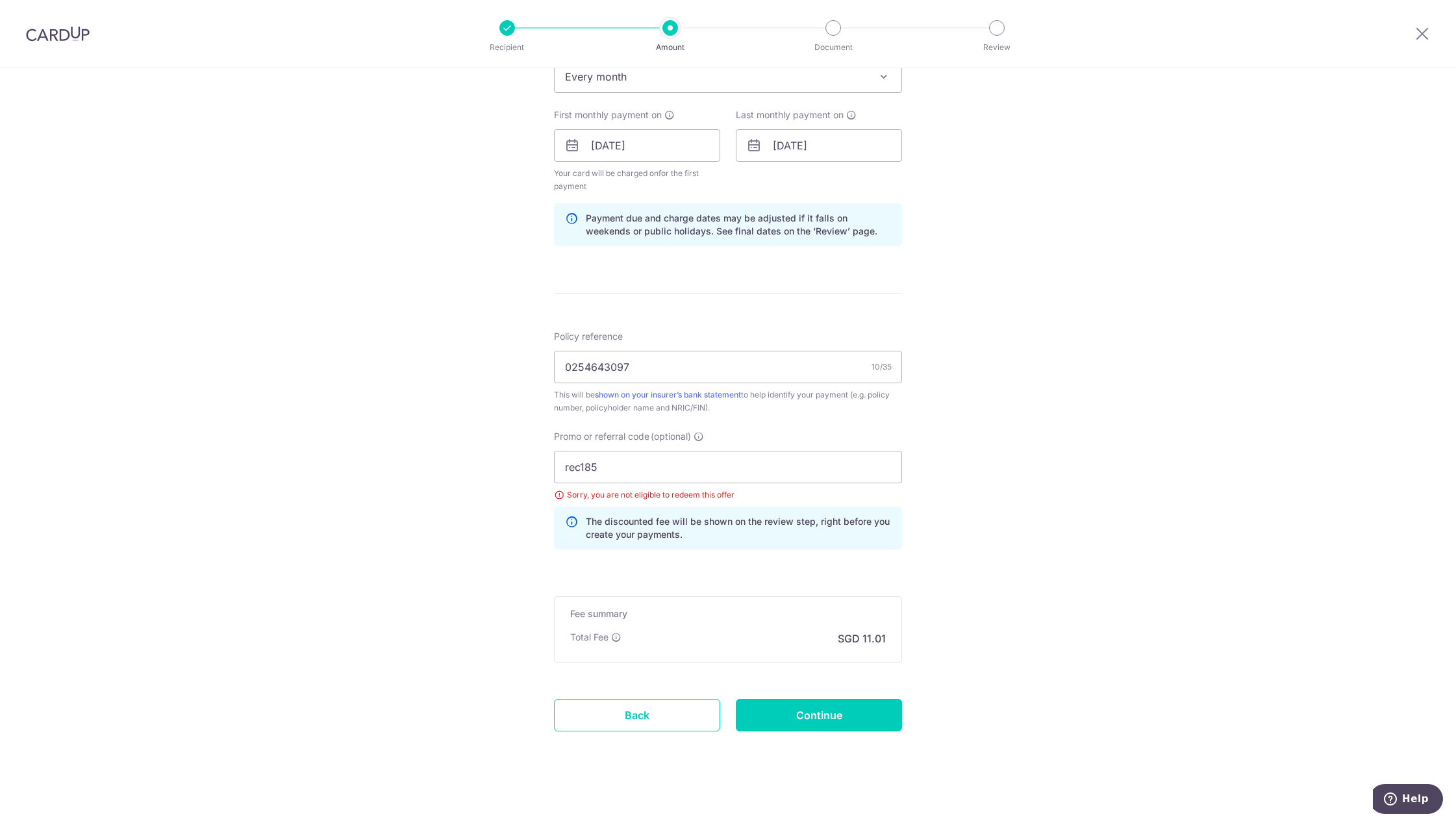
scroll to position [563, 0]
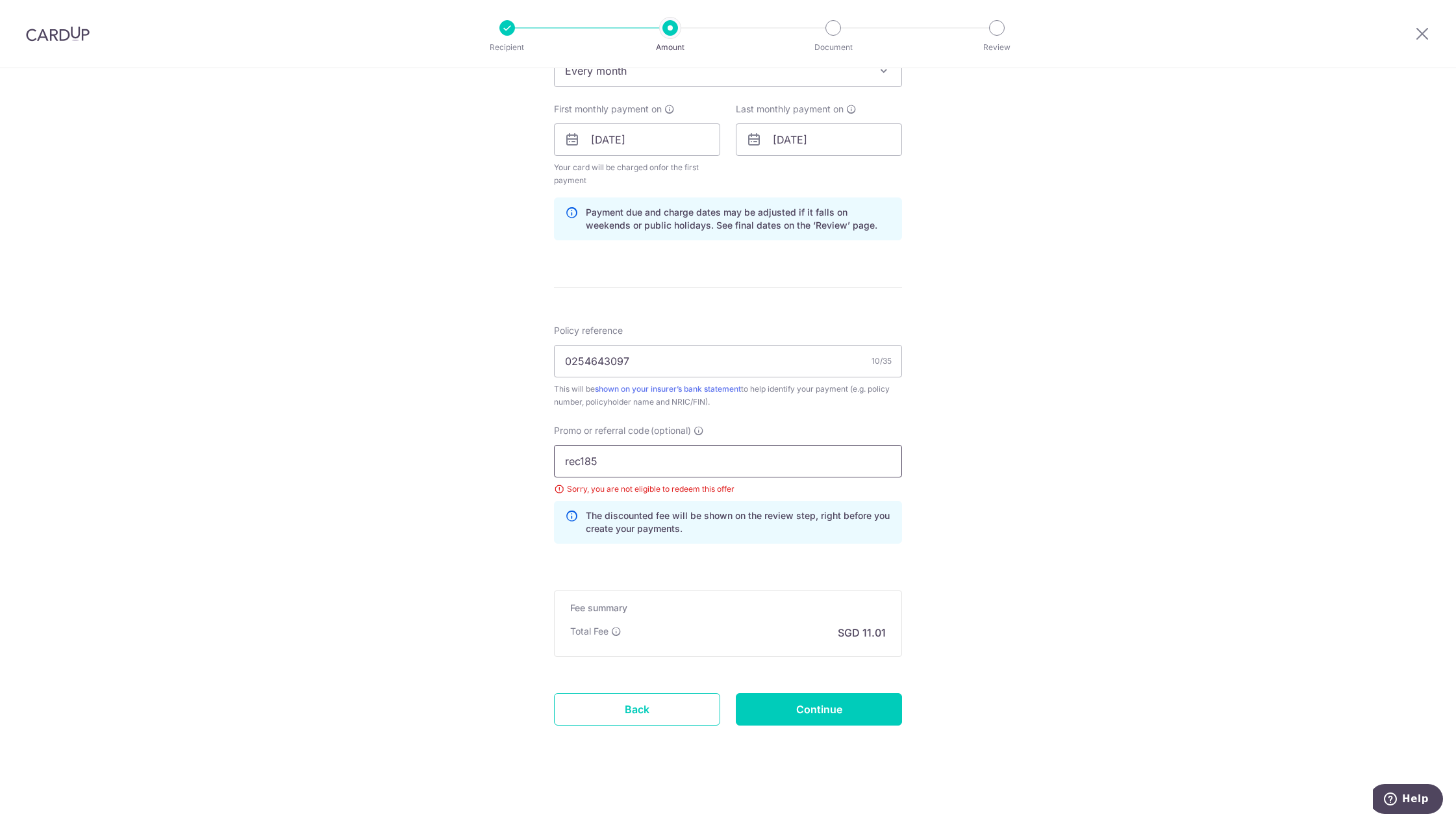
drag, startPoint x: 727, startPoint y: 468, endPoint x: 775, endPoint y: 541, distance: 87.4
click at [727, 468] on input "rec185" at bounding box center [728, 461] width 348 height 32
click at [820, 712] on input "Continue" at bounding box center [819, 709] width 166 height 32
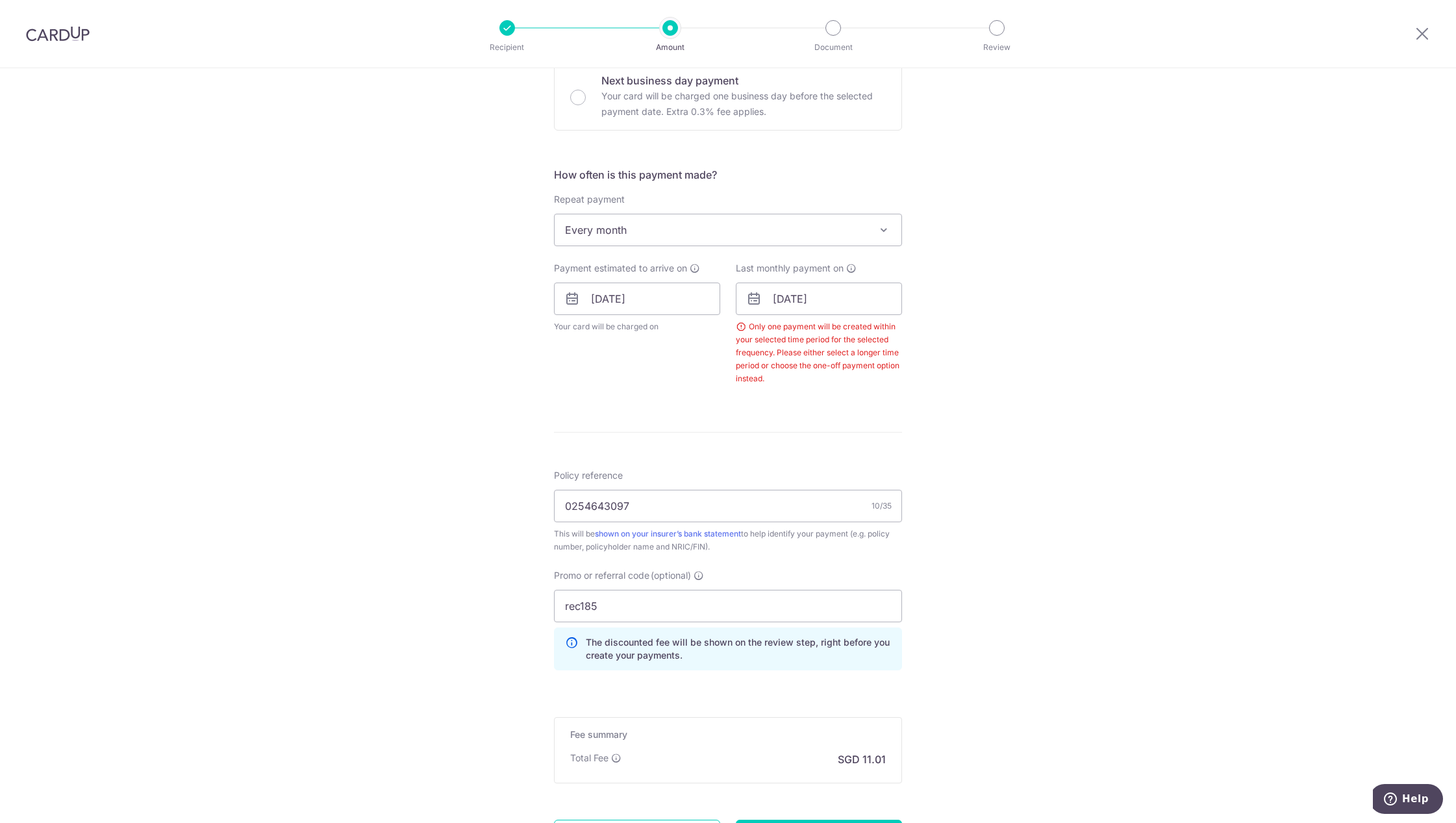
scroll to position [271, 0]
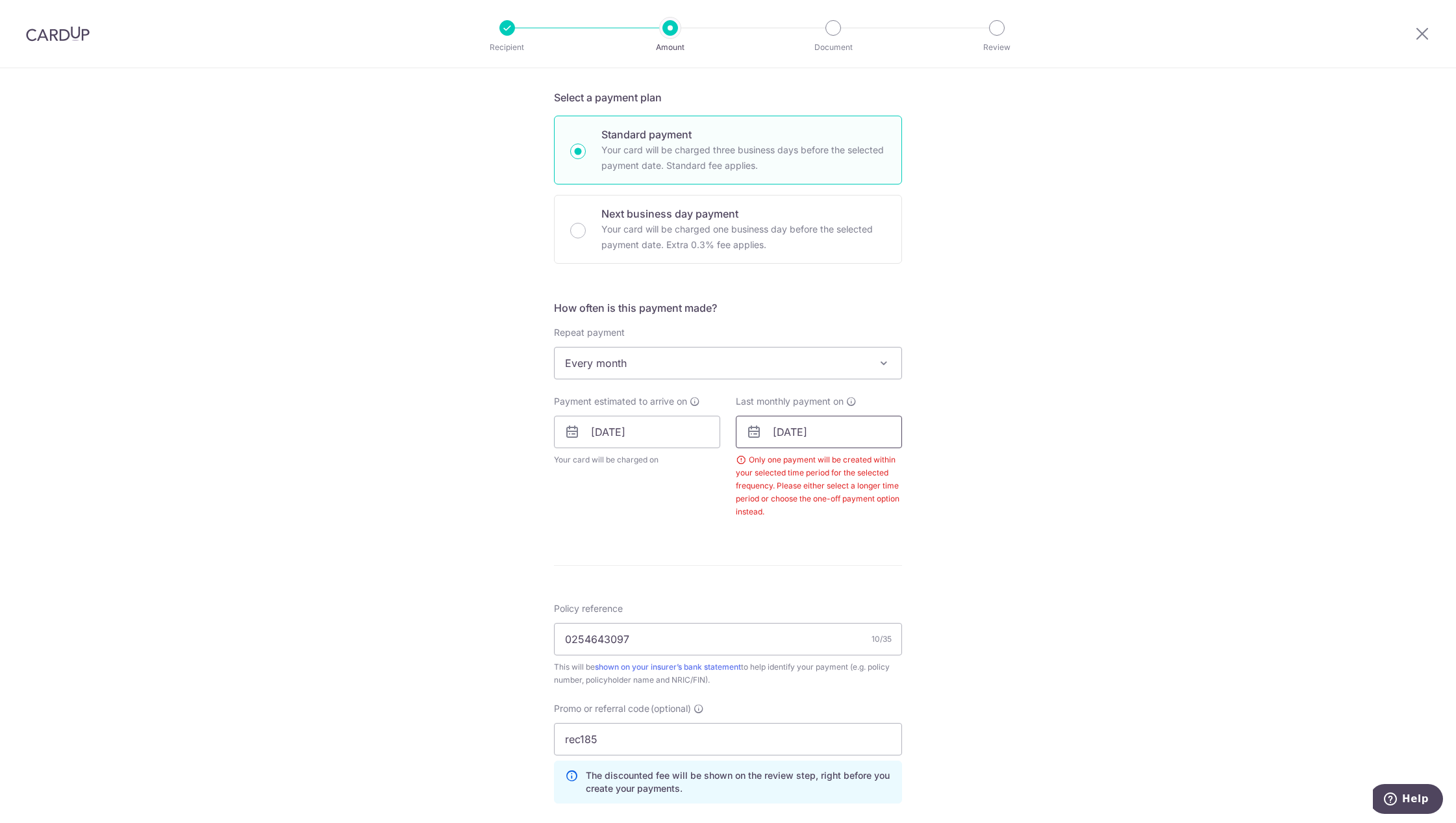
click at [837, 430] on input "[DATE]" at bounding box center [819, 432] width 166 height 32
click at [823, 466] on select "Oct Nov Dec" at bounding box center [809, 467] width 34 height 11
click at [779, 554] on link "3" at bounding box center [788, 551] width 21 height 21
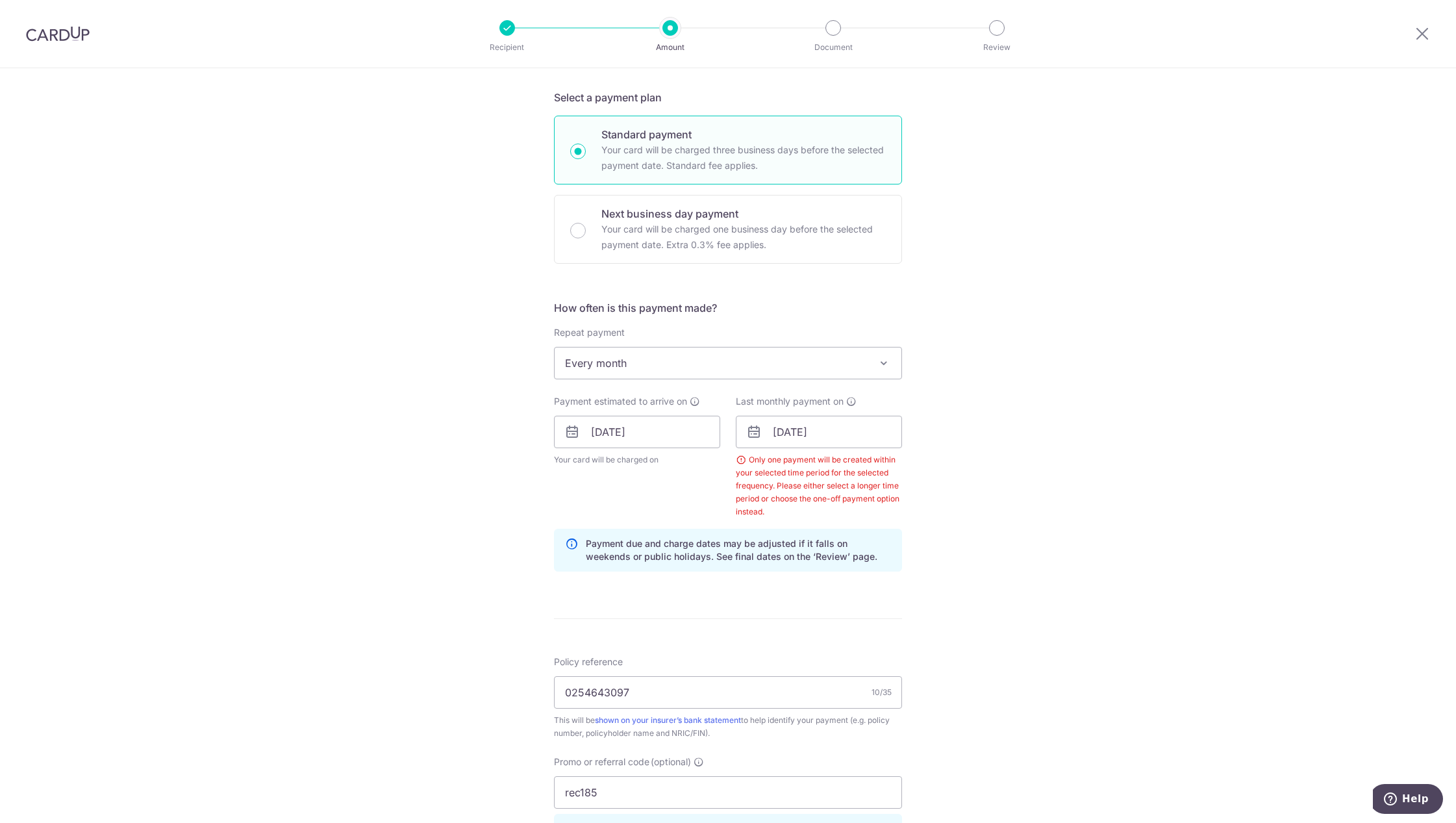
click at [1029, 558] on div "Tell us more about your payment Enter payment amount SGD 423.40 423.40 Select C…" at bounding box center [728, 466] width 1456 height 1338
click at [811, 425] on input "[DATE]" at bounding box center [819, 432] width 166 height 32
click at [823, 466] on select "Oct Nov Dec" at bounding box center [809, 467] width 34 height 11
click at [809, 550] on link "9" at bounding box center [814, 551] width 21 height 21
type input "[DATE]"
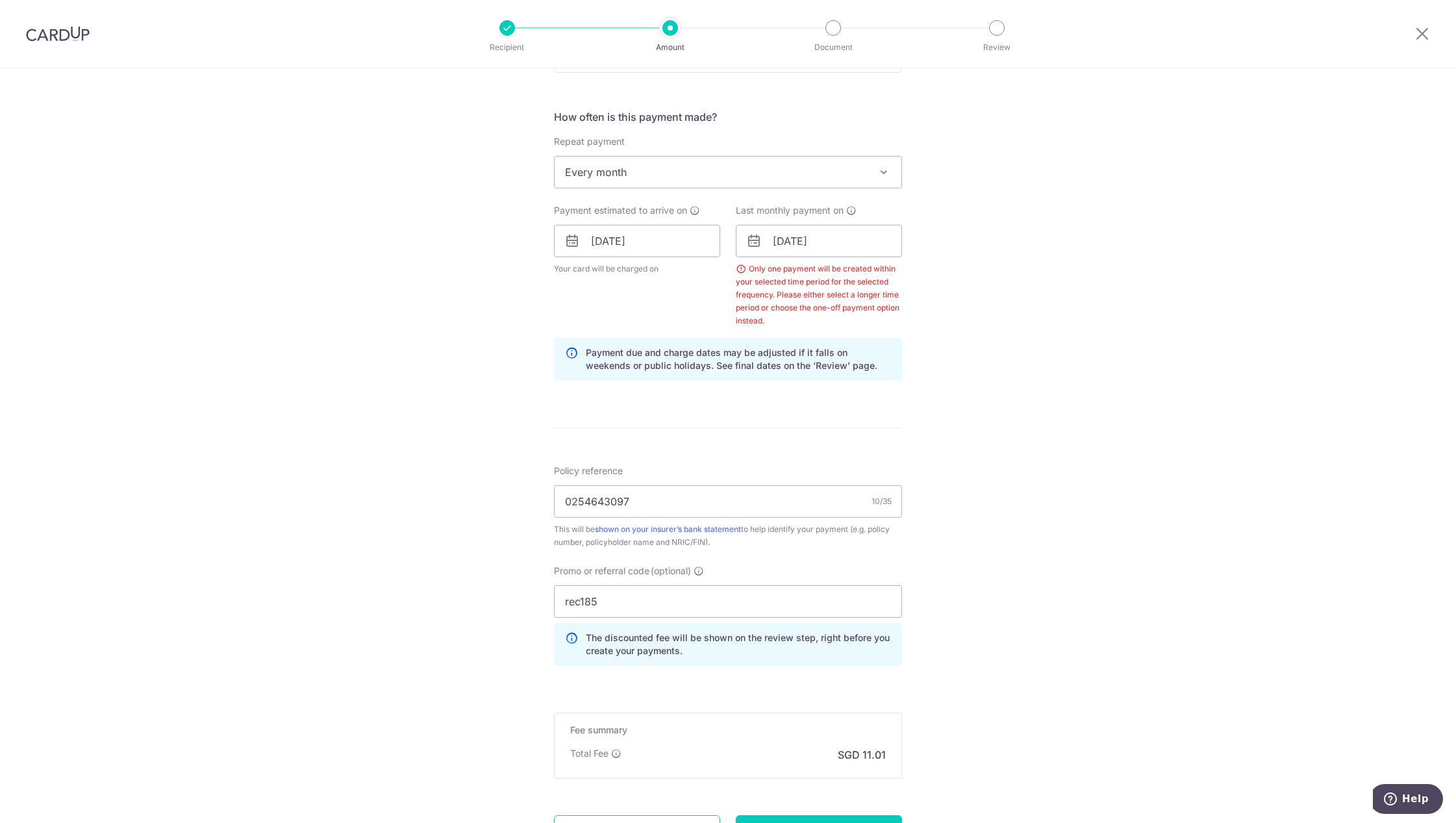
scroll to position [584, 0]
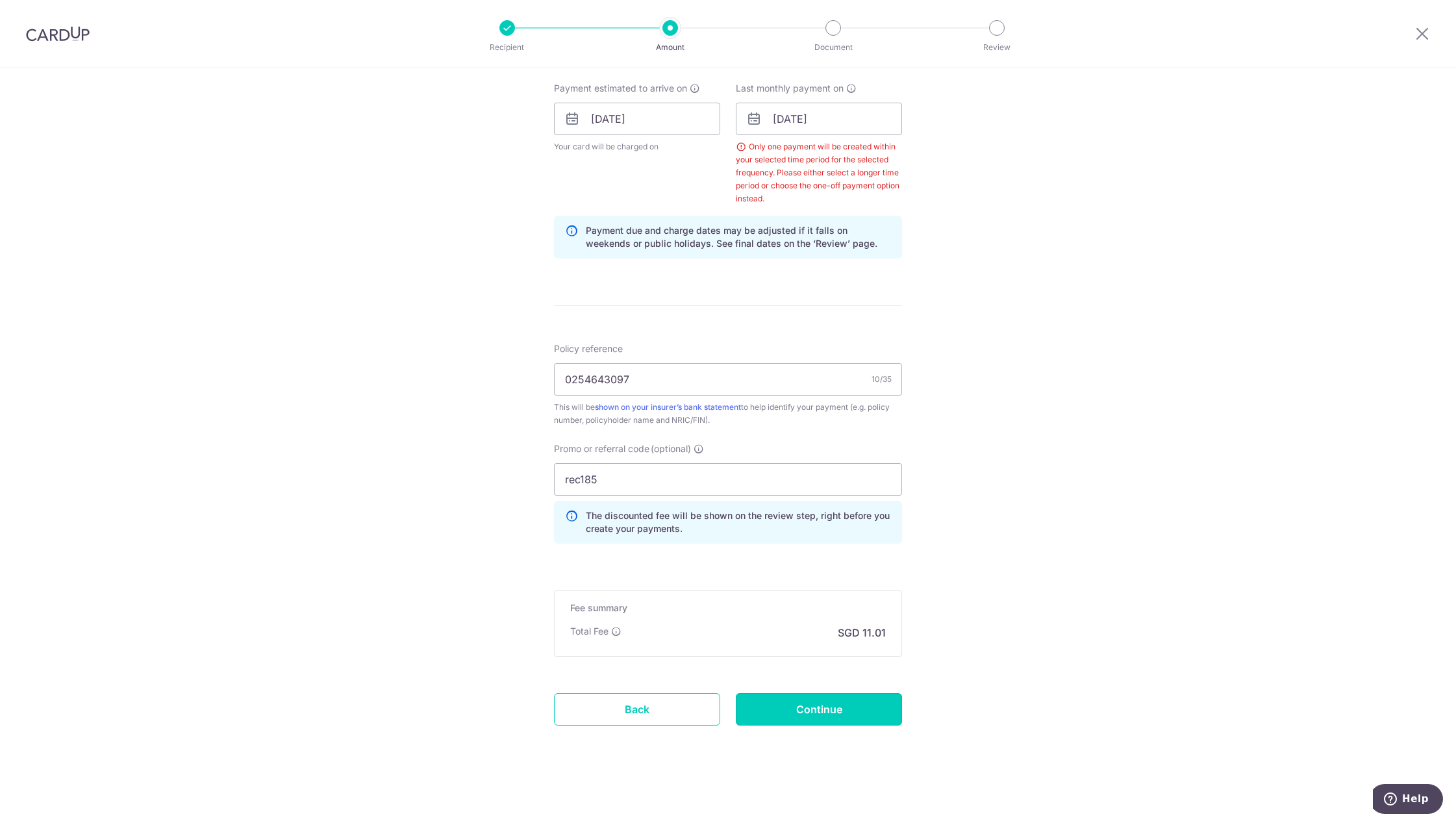
click at [848, 699] on input "Continue" at bounding box center [819, 709] width 166 height 32
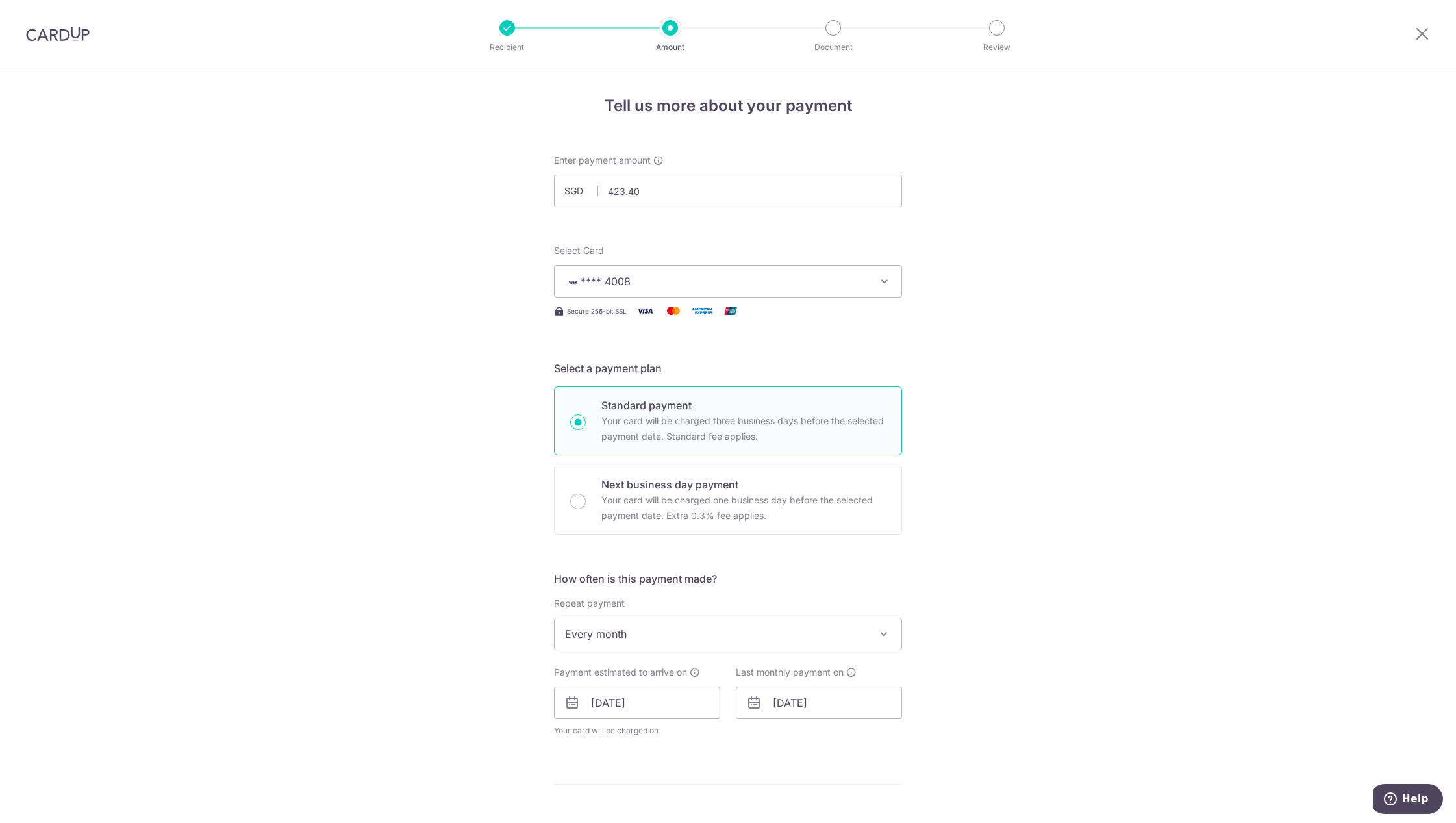
click at [670, 287] on span "**** 4008" at bounding box center [716, 281] width 303 height 15
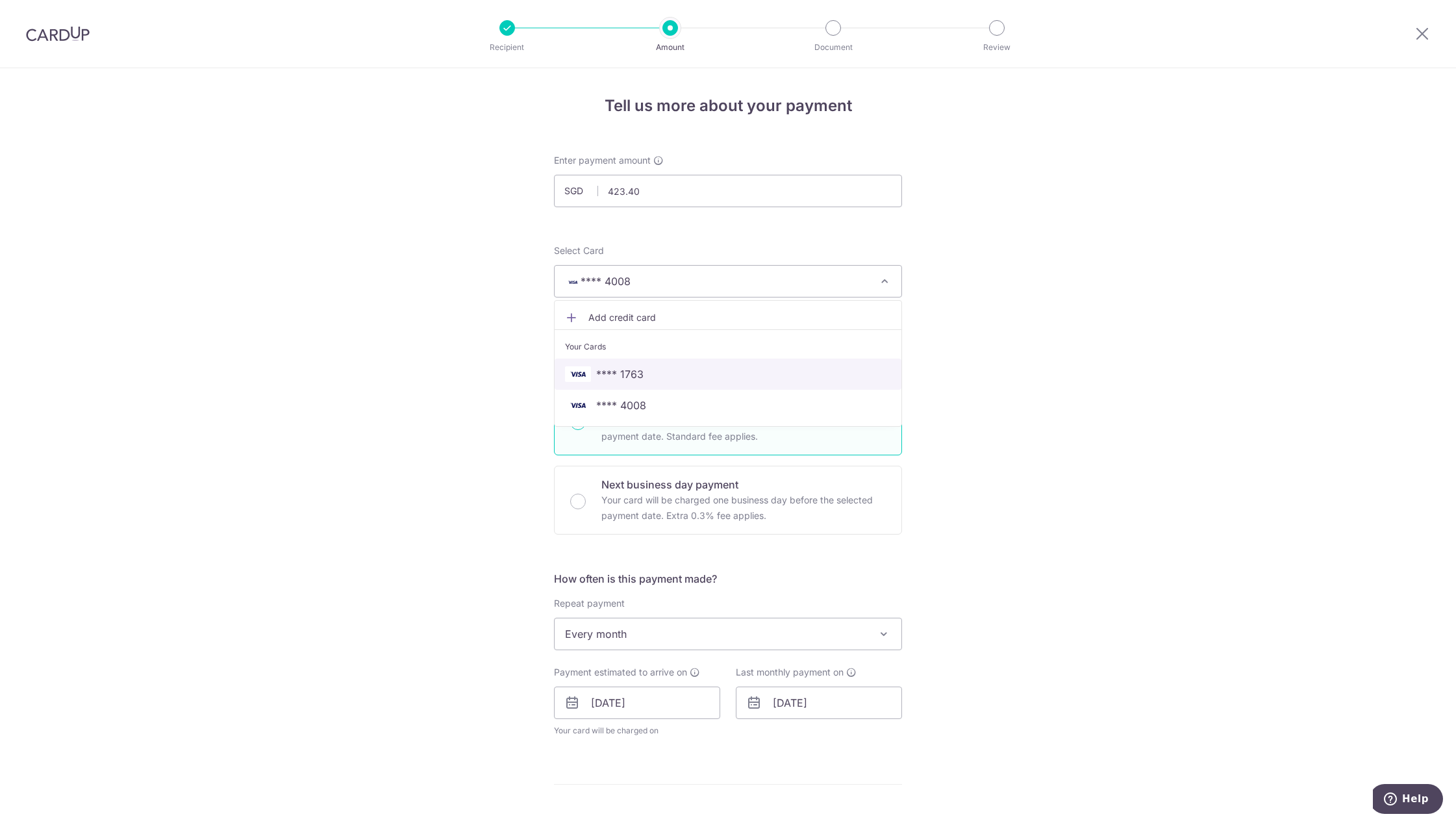
click at [646, 378] on span "**** 1763" at bounding box center [728, 374] width 326 height 15
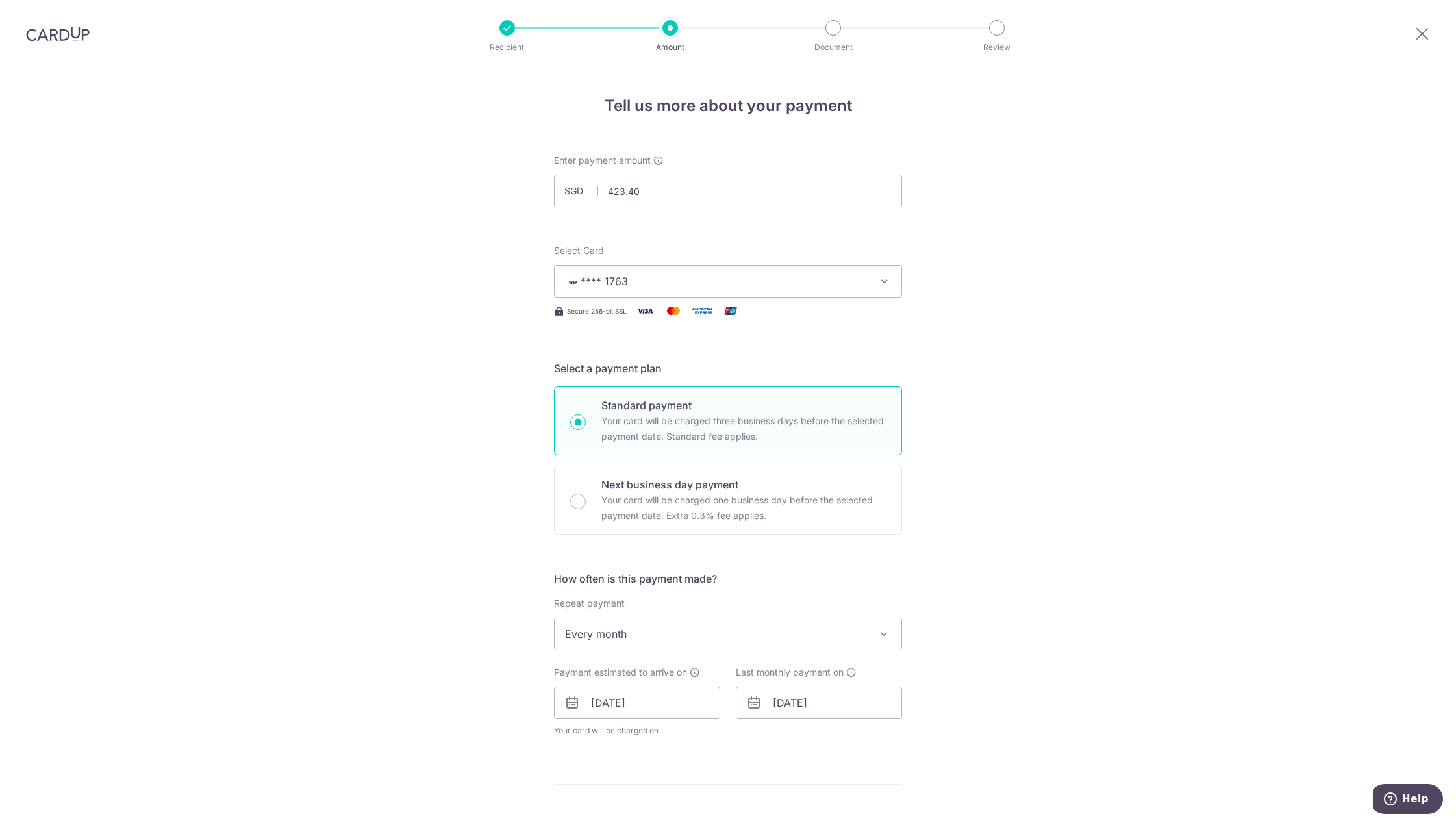
drag, startPoint x: 1014, startPoint y: 409, endPoint x: 1002, endPoint y: 412, distance: 12.4
click at [1014, 409] on div "Tell us more about your payment Enter payment amount SGD 423.40 423.40 Select C…" at bounding box center [728, 685] width 1456 height 1234
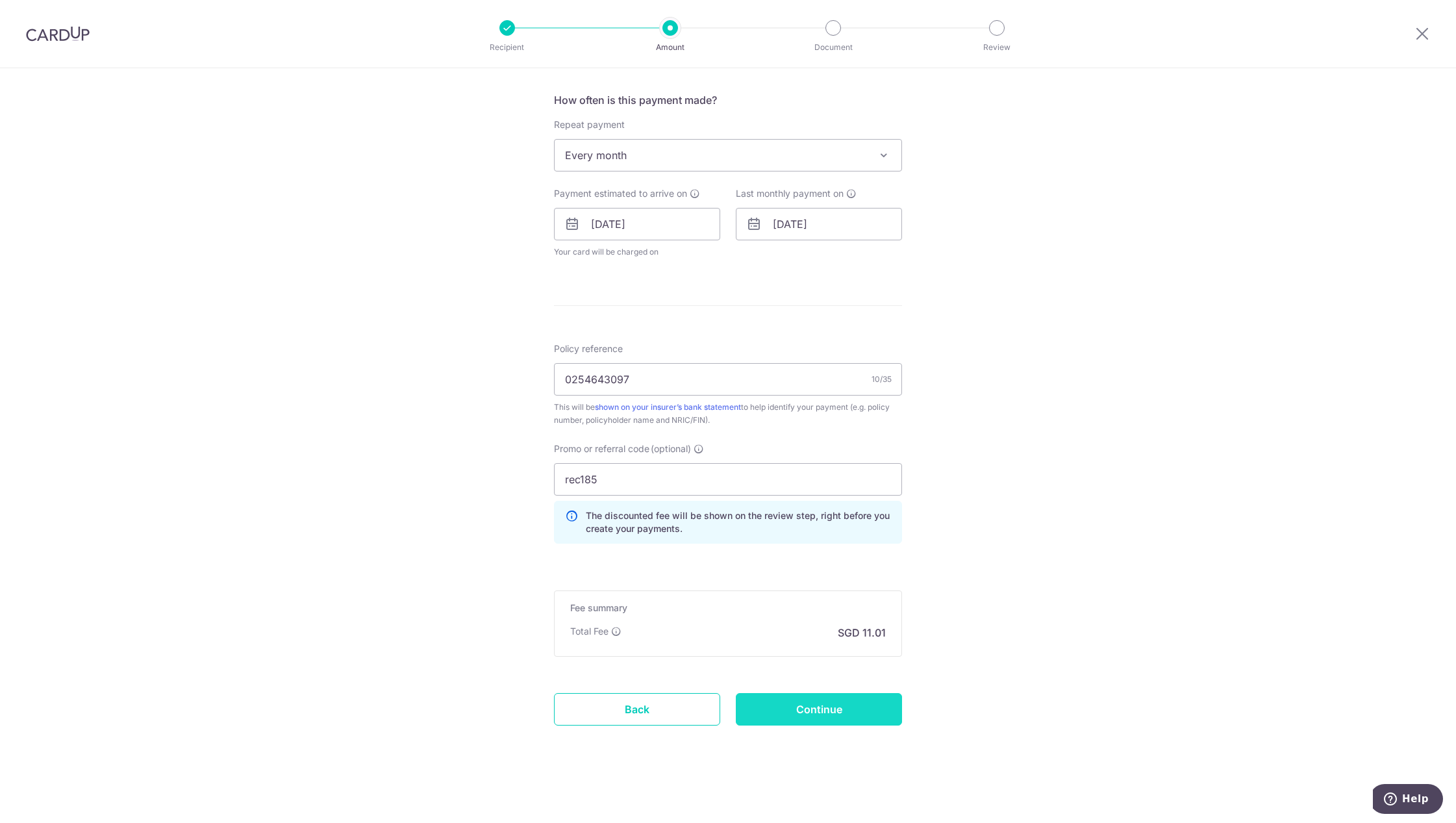
click at [834, 709] on input "Continue" at bounding box center [819, 709] width 166 height 32
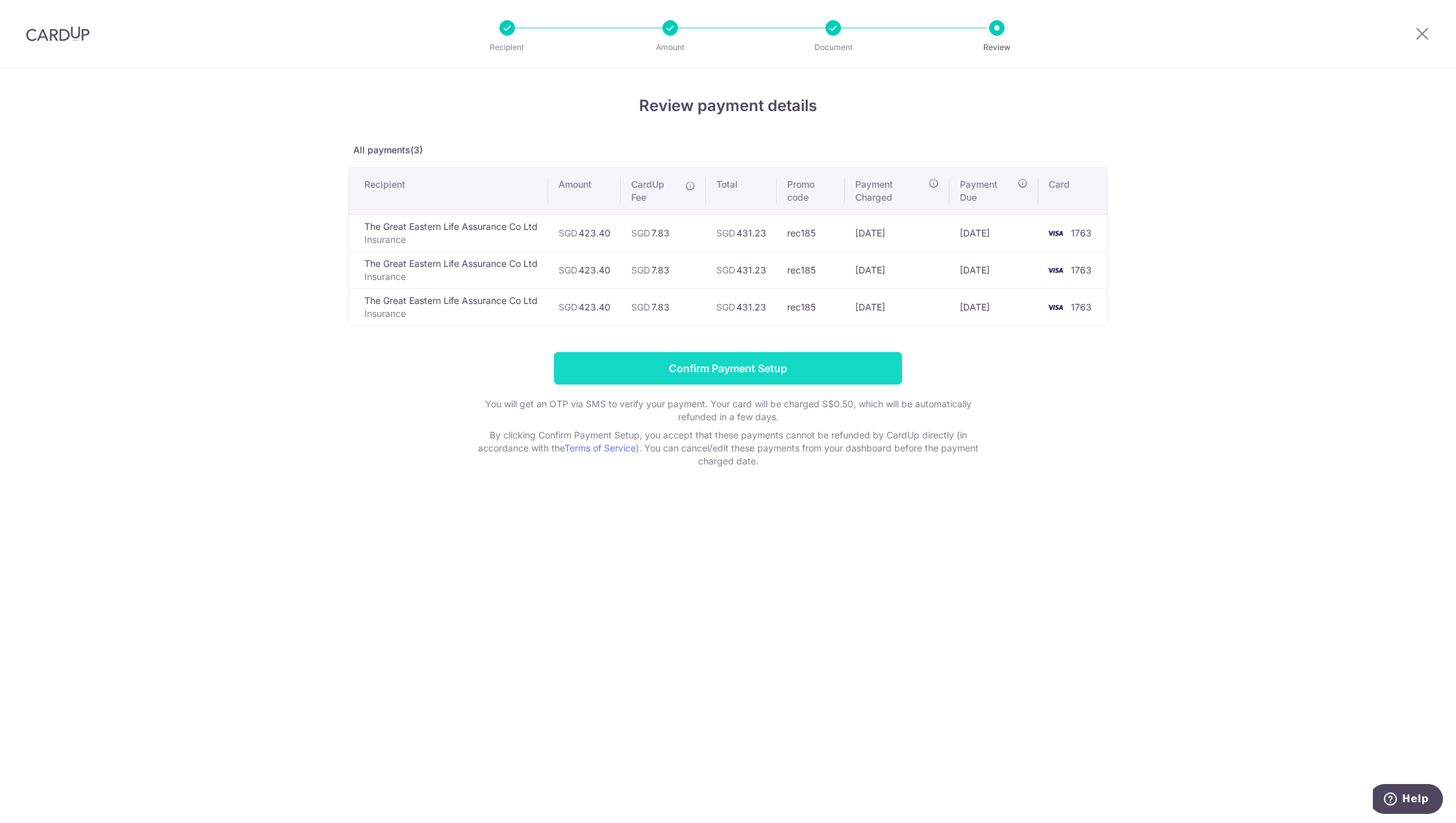
click at [750, 369] on input "Confirm Payment Setup" at bounding box center [728, 368] width 348 height 32
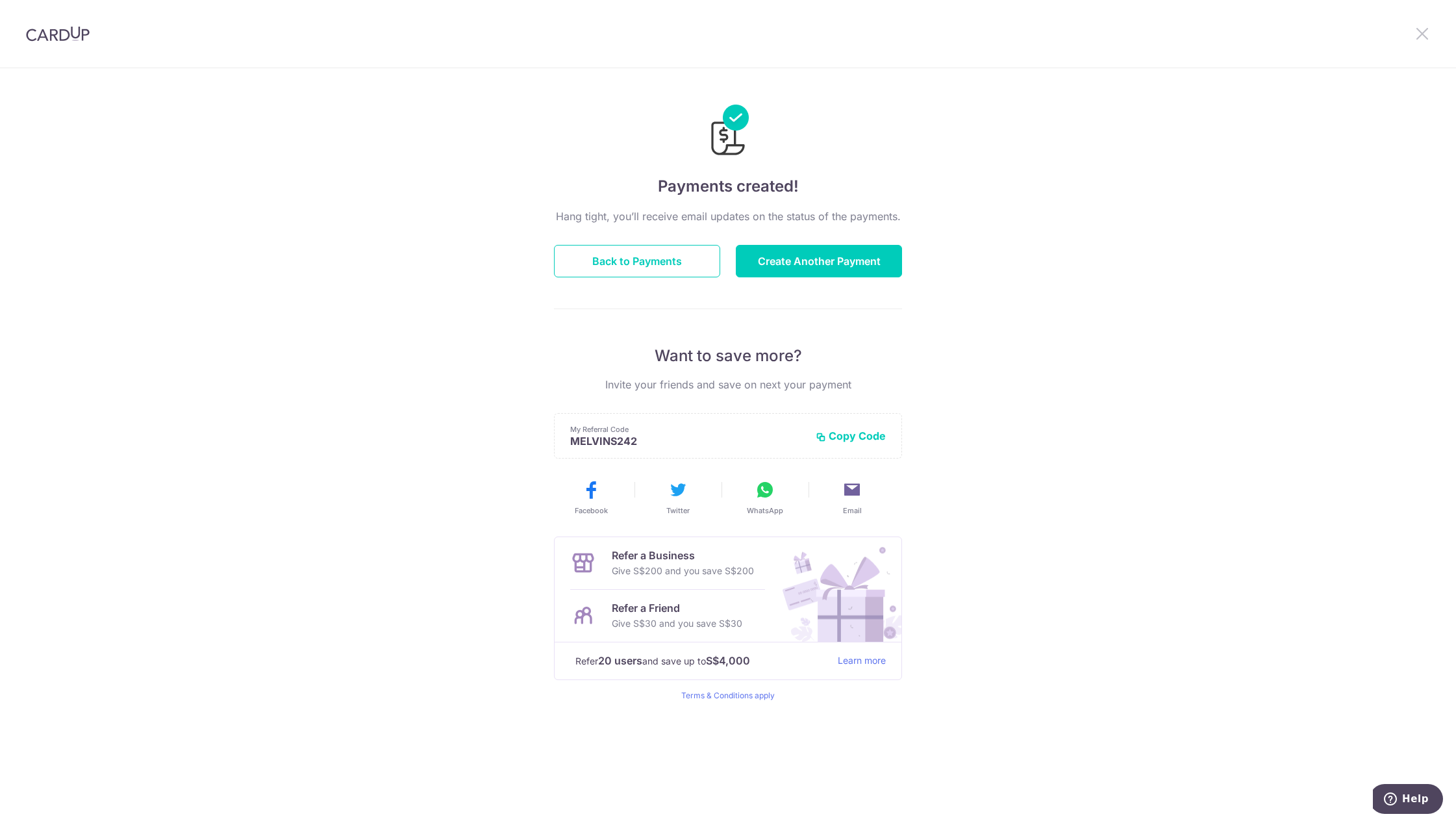
click at [1416, 30] on icon at bounding box center [1422, 33] width 15 height 16
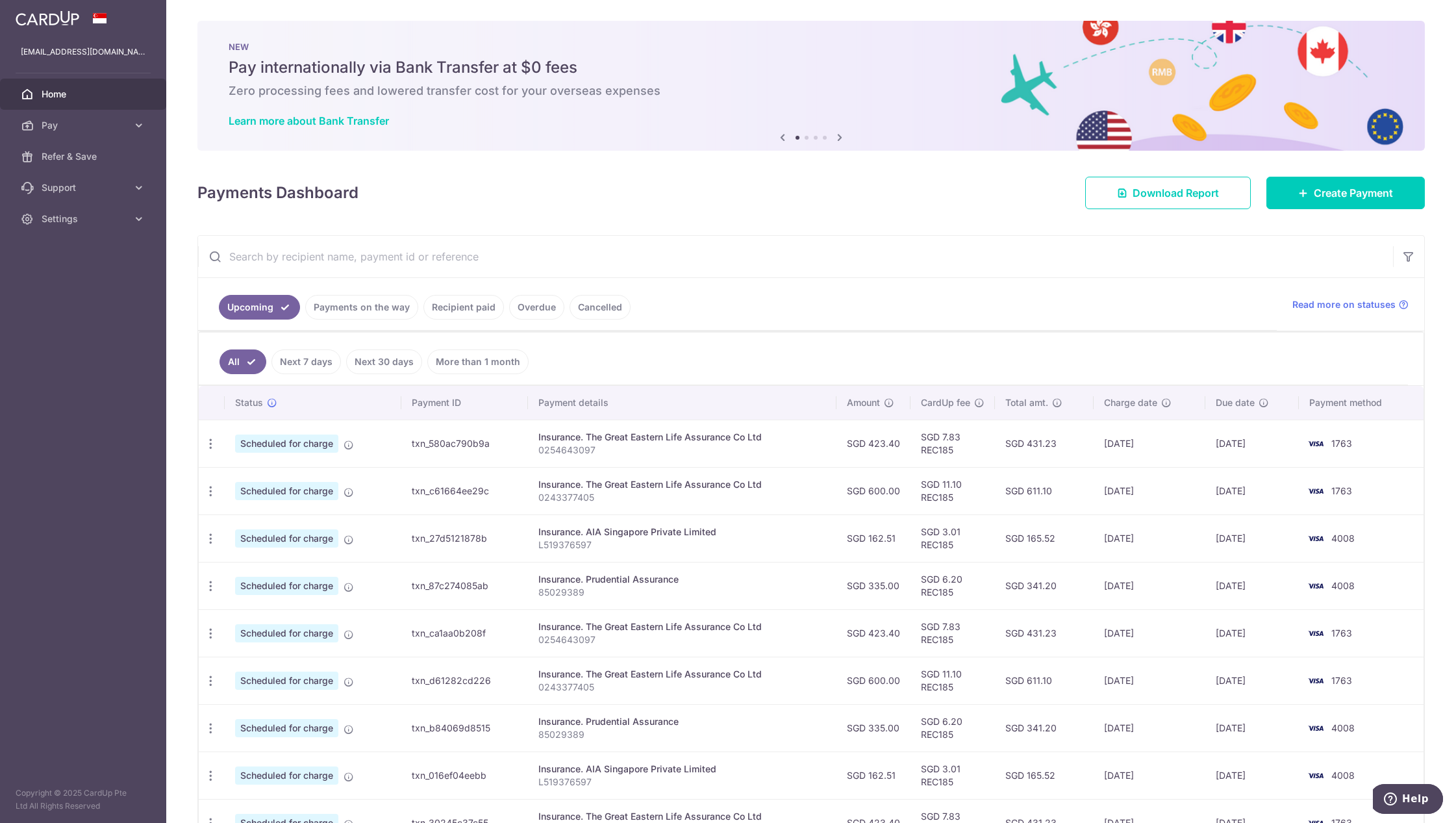
click at [618, 197] on div "Payments Dashboard Download Report Create Payment" at bounding box center [811, 190] width 1227 height 38
click at [845, 206] on div "Payments Dashboard Download Report Create Payment" at bounding box center [811, 190] width 1227 height 38
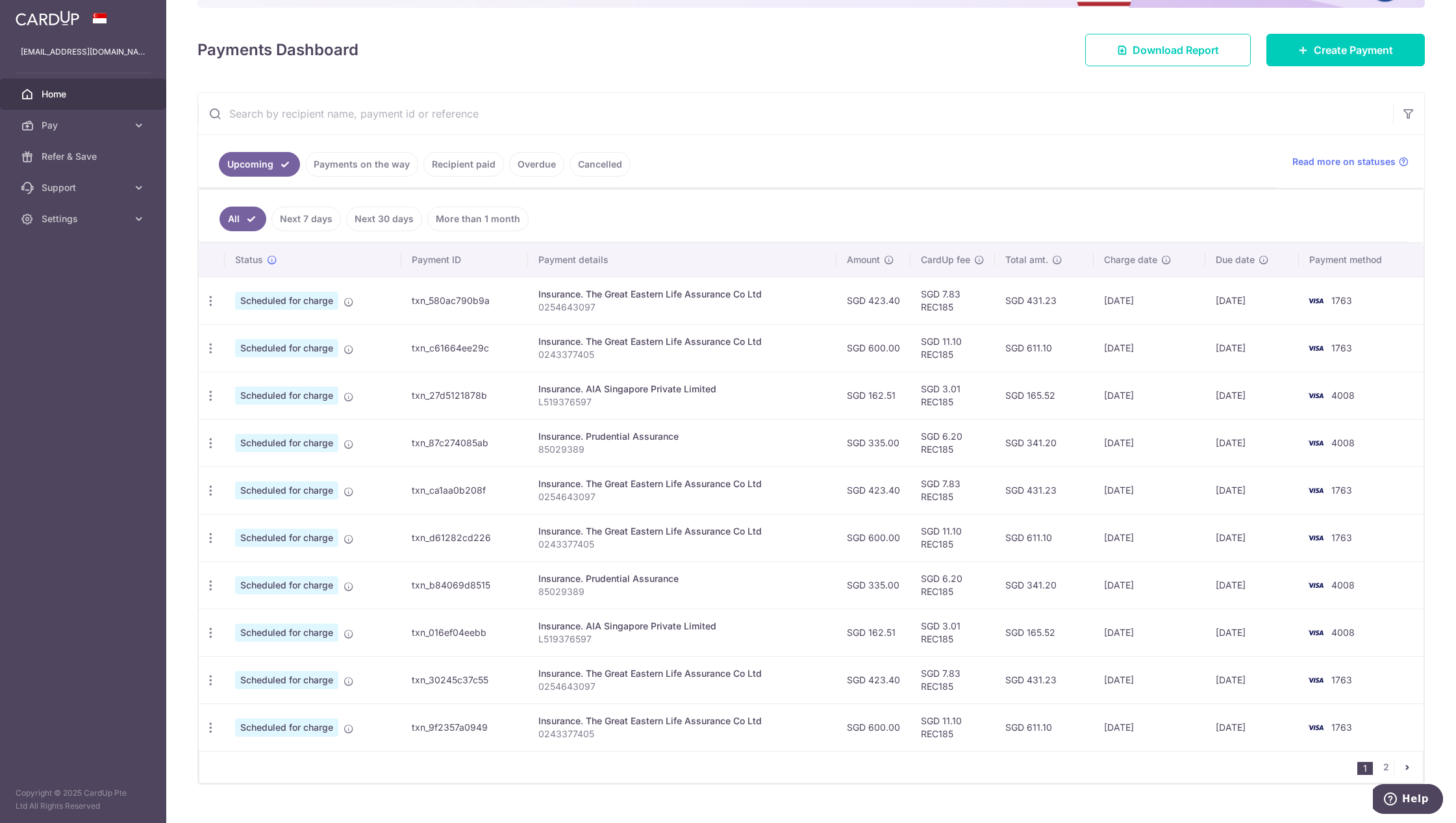
scroll to position [166, 0]
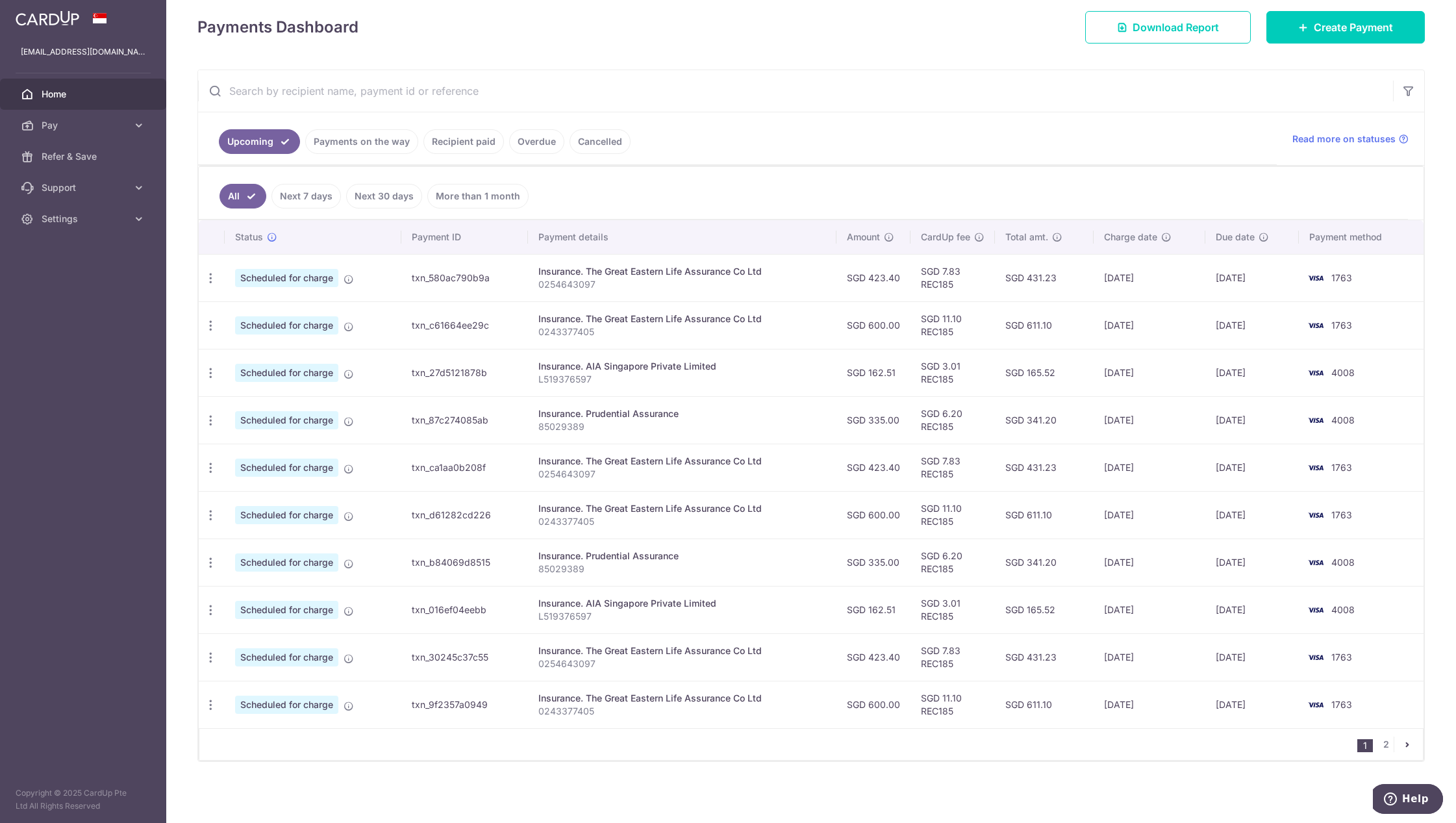
click at [680, 41] on div "Payments Dashboard Download Report Create Payment" at bounding box center [811, 25] width 1227 height 38
drag, startPoint x: 690, startPoint y: 89, endPoint x: 697, endPoint y: 122, distance: 33.7
click at [691, 90] on input "text" at bounding box center [795, 91] width 1195 height 41
